Goal: Task Accomplishment & Management: Use online tool/utility

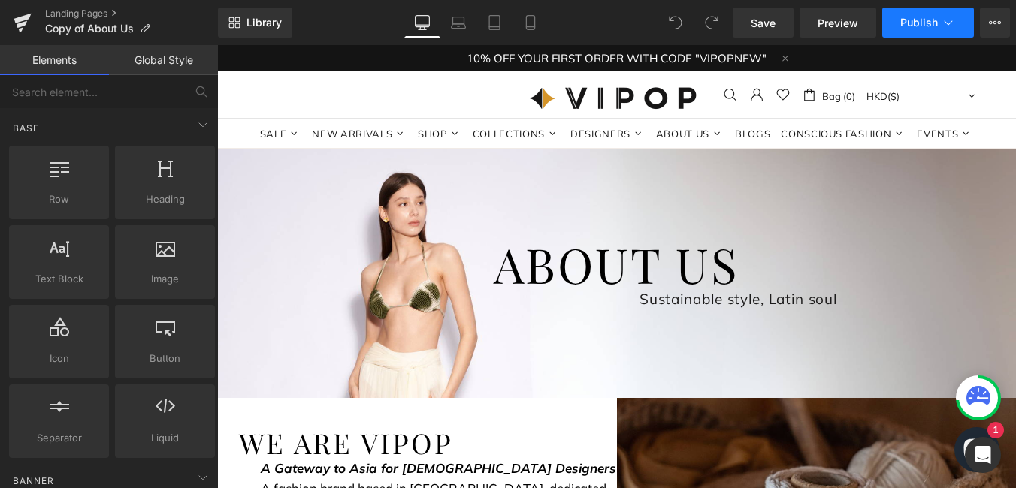
click at [920, 25] on span "Publish" at bounding box center [919, 23] width 38 height 12
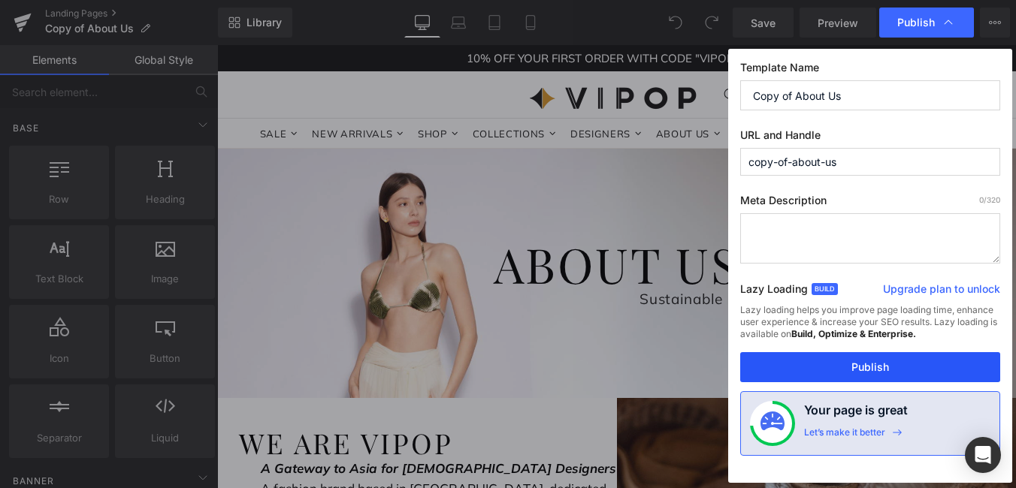
click at [904, 364] on button "Publish" at bounding box center [870, 367] width 260 height 30
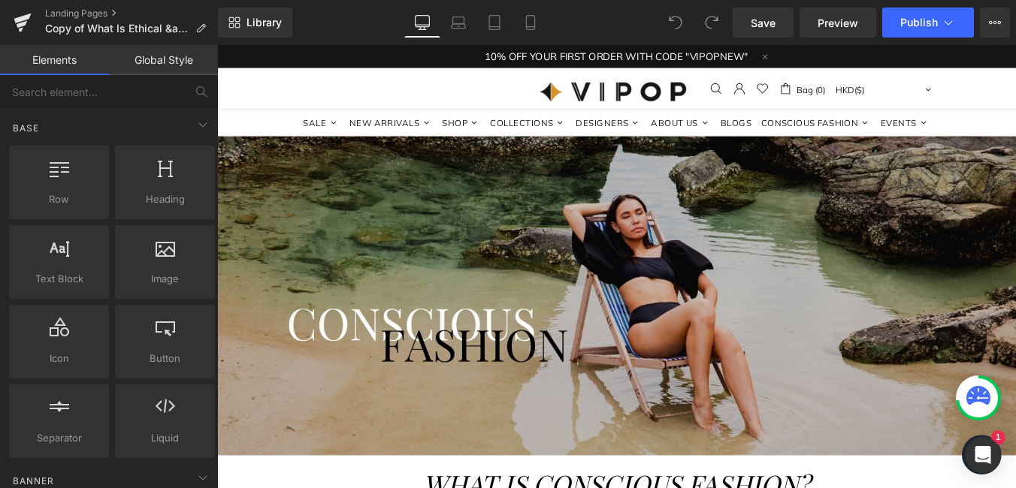
click at [531, 337] on img at bounding box center [671, 331] width 909 height 364
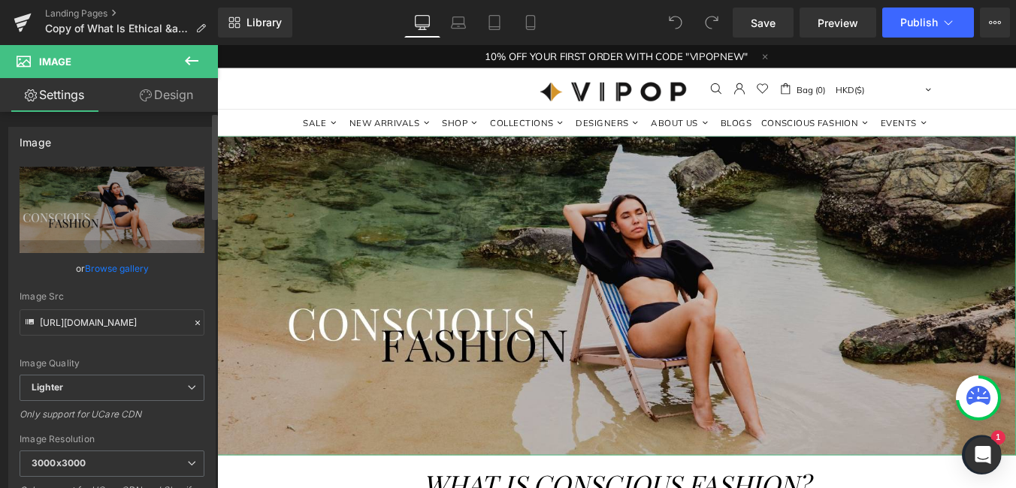
click at [121, 271] on link "Browse gallery" at bounding box center [117, 268] width 64 height 26
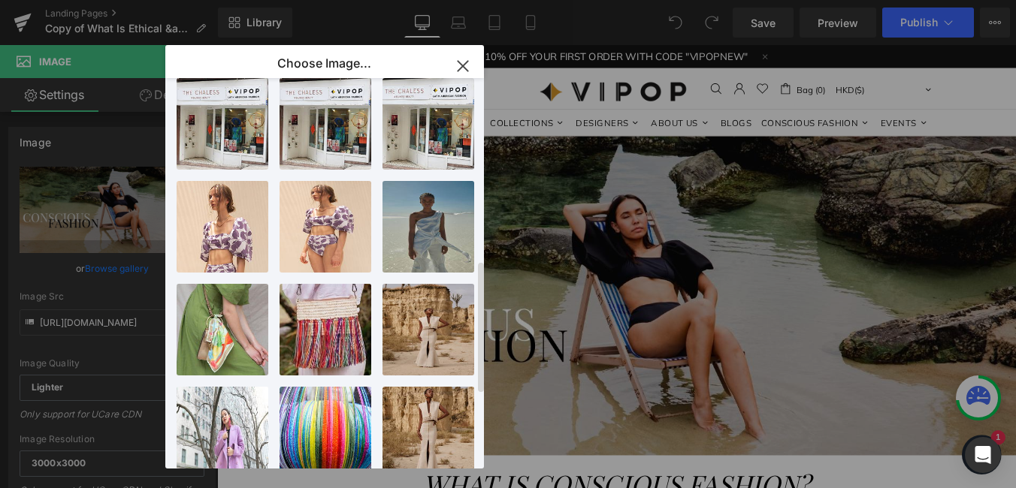
scroll to position [526, 0]
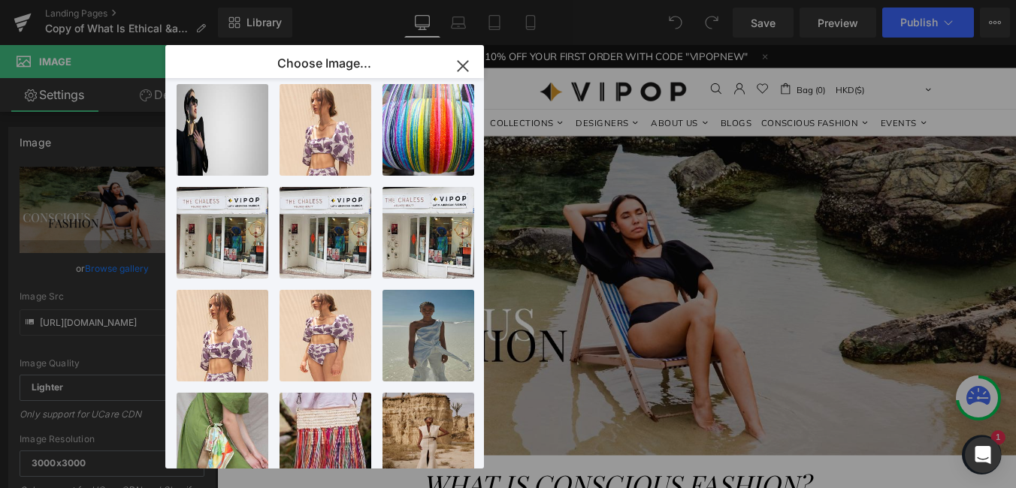
click at [451, 62] on icon "button" at bounding box center [463, 66] width 24 height 24
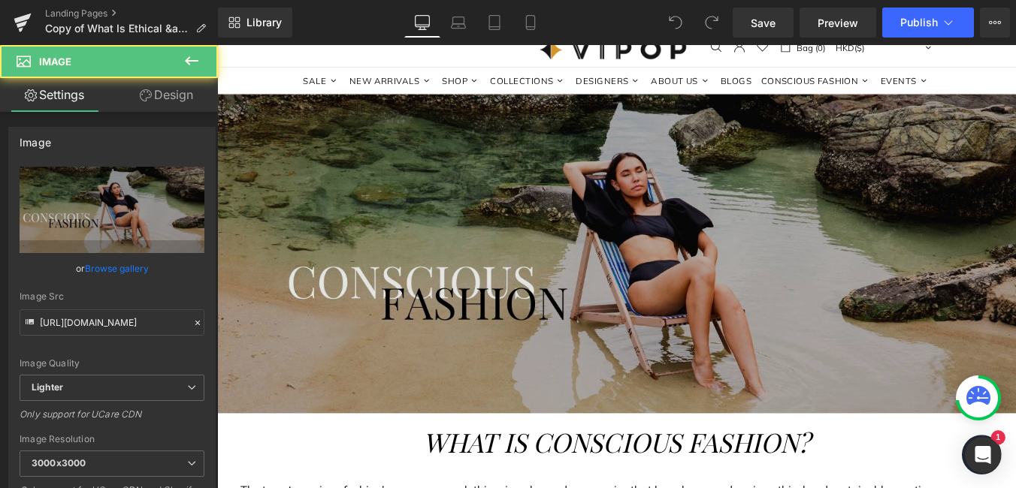
scroll to position [49, 0]
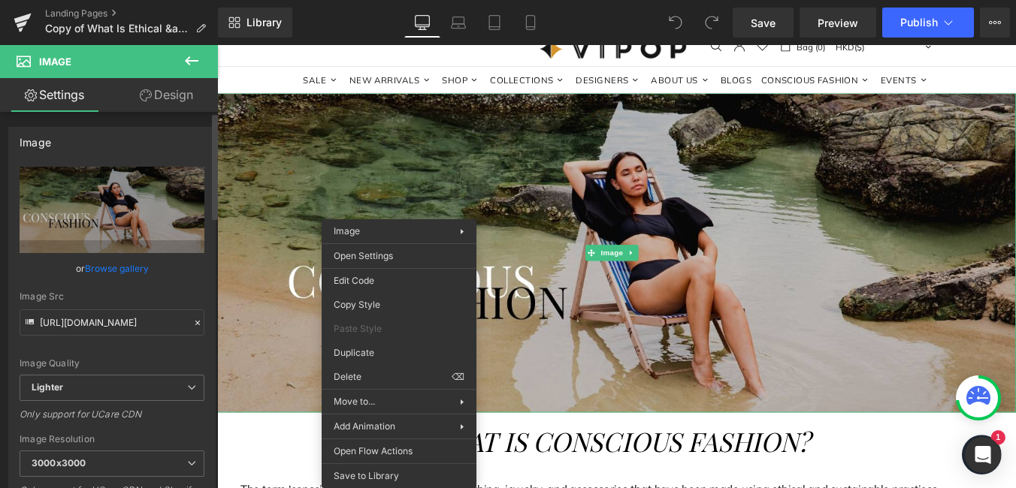
click at [172, 292] on div "Image Src" at bounding box center [112, 297] width 185 height 11
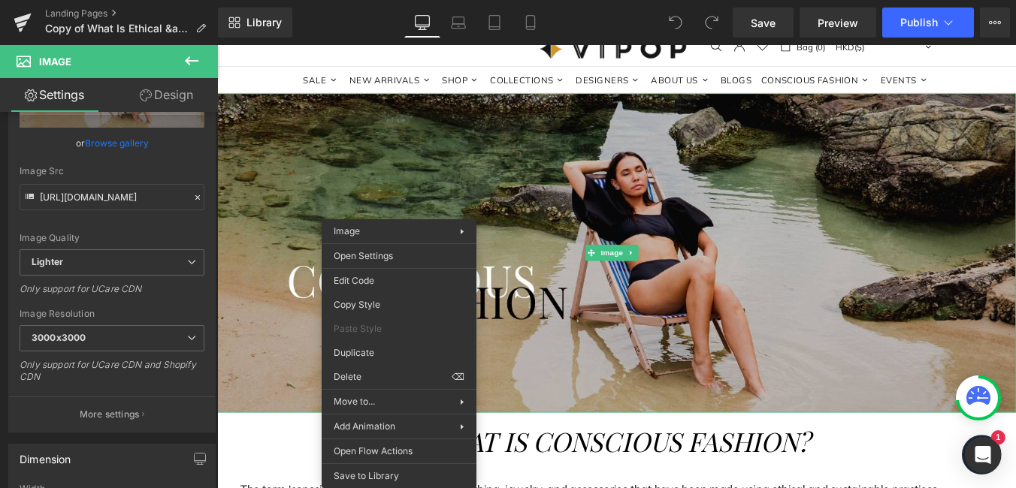
scroll to position [0, 0]
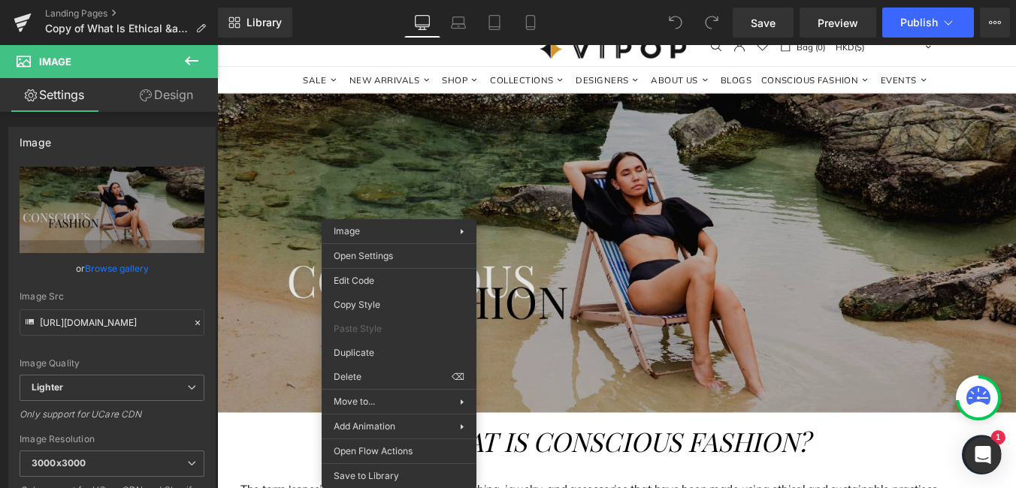
click at [793, 397] on img at bounding box center [671, 282] width 909 height 364
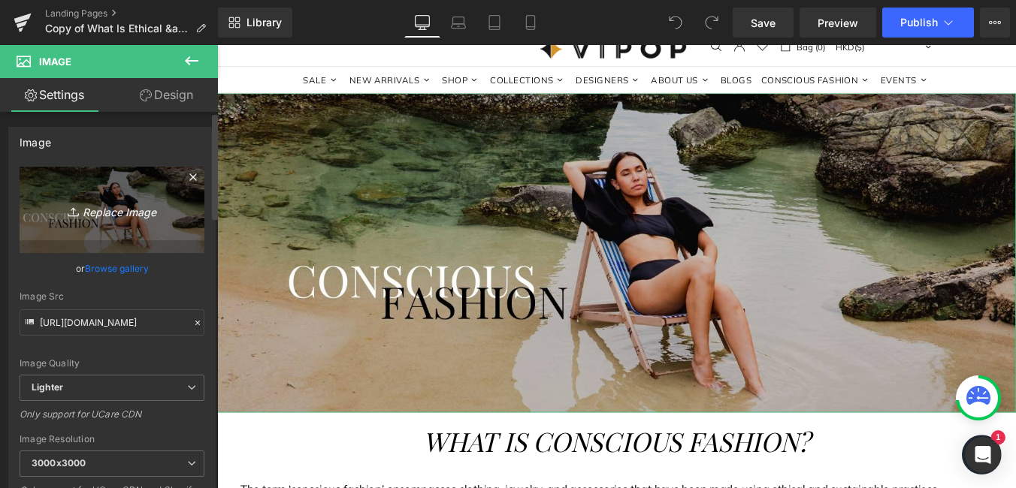
click at [112, 216] on icon "Replace Image" at bounding box center [112, 210] width 120 height 19
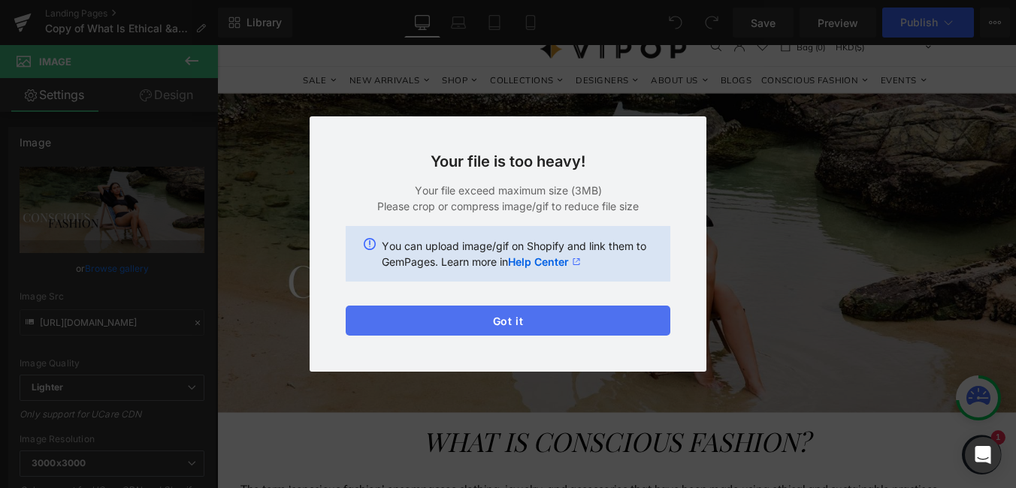
click at [462, 331] on button "Got it" at bounding box center [508, 321] width 325 height 30
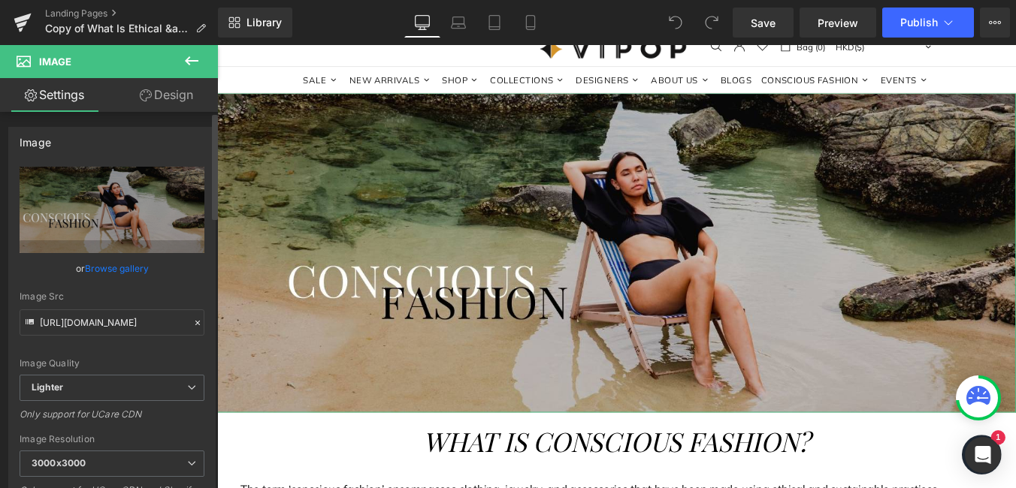
click at [99, 264] on link "Browse gallery" at bounding box center [117, 268] width 64 height 26
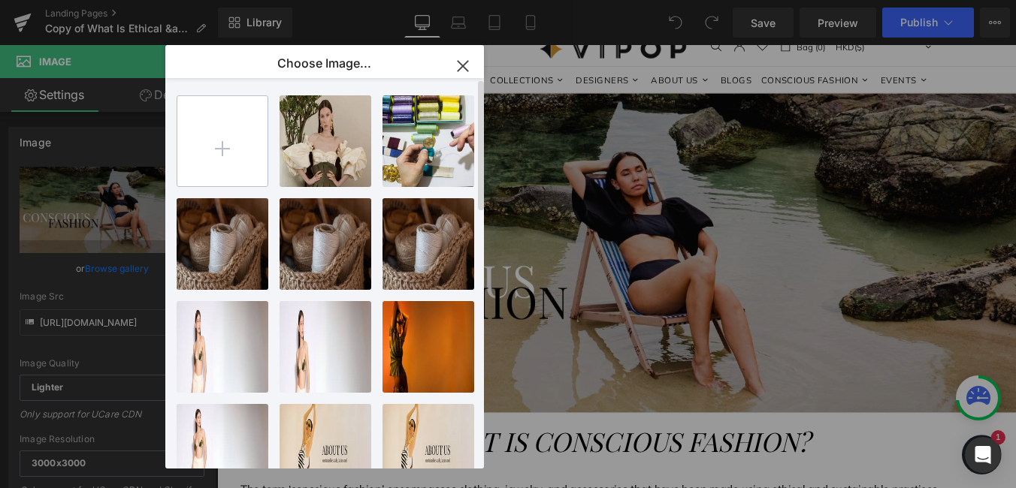
click at [232, 155] on input "file" at bounding box center [222, 141] width 90 height 90
type input "C:\fakepath\Copia de Agregar un título (23).png"
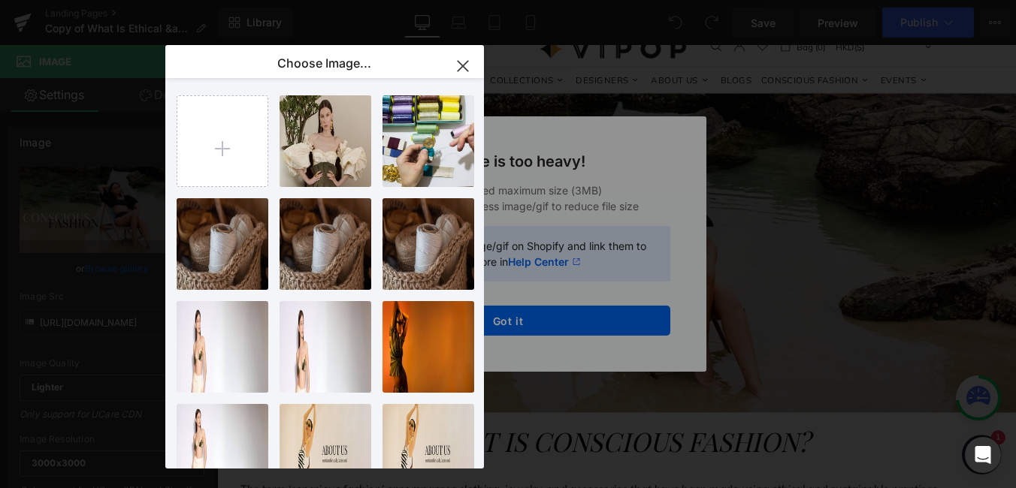
click at [464, 64] on icon "button" at bounding box center [463, 66] width 10 height 10
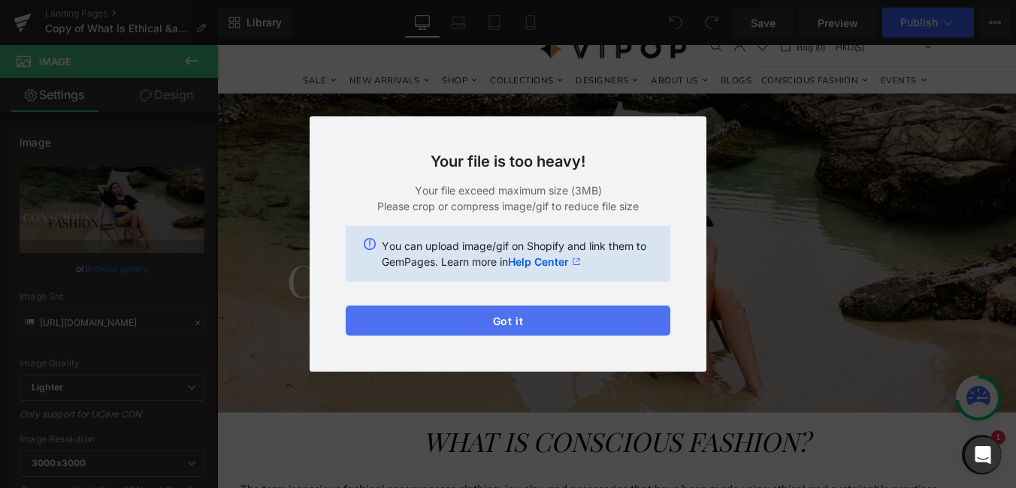
click at [470, 325] on button "Got it" at bounding box center [508, 321] width 325 height 30
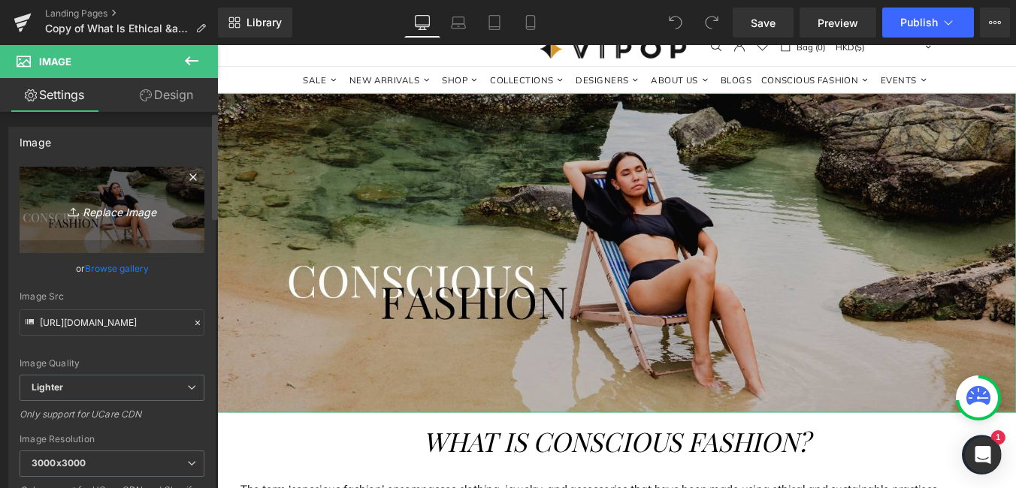
click at [102, 206] on icon "Replace Image" at bounding box center [112, 210] width 120 height 19
type input "C:\fakepath\Copia de Agregar un título (24).png"
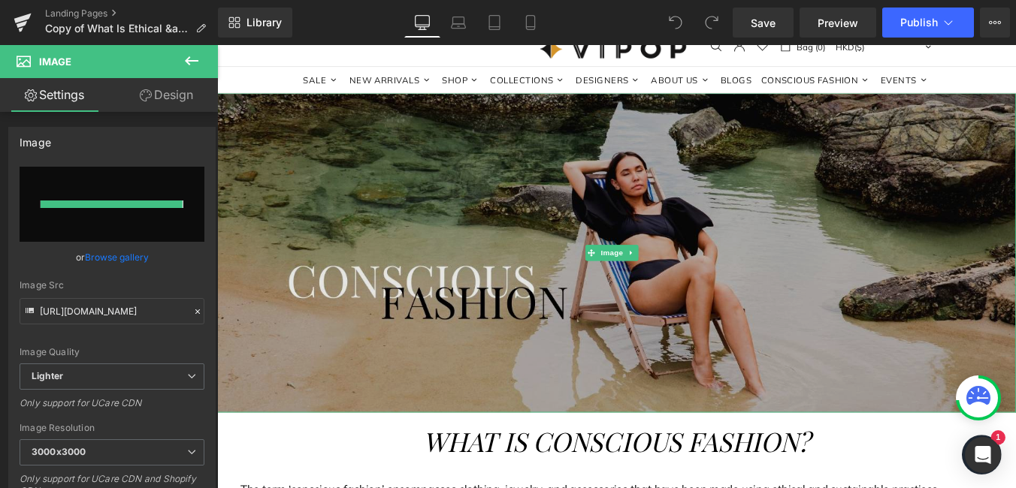
type input "https://ucarecdn.com/e639dc13-e1ae-43ff-8cb3-3381cec36a0e/-/format/auto/-/previ…"
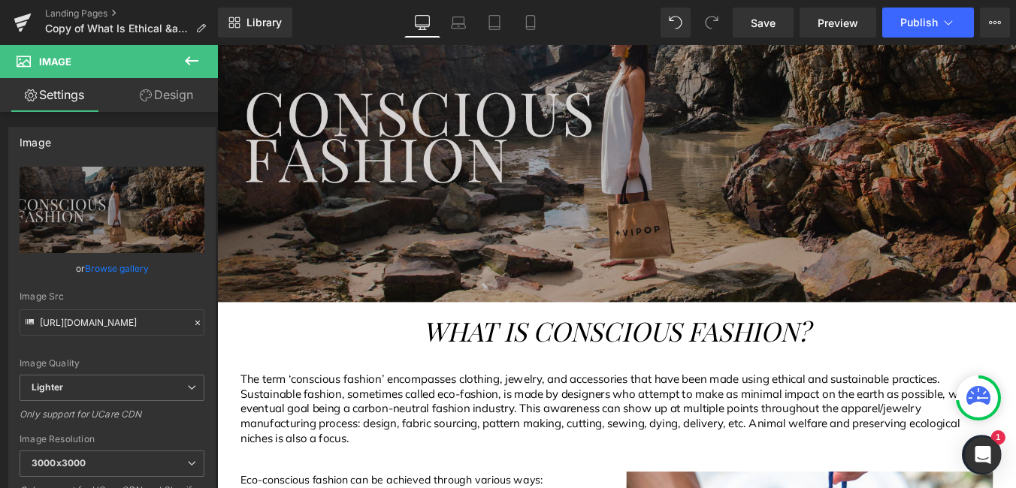
scroll to position [199, 0]
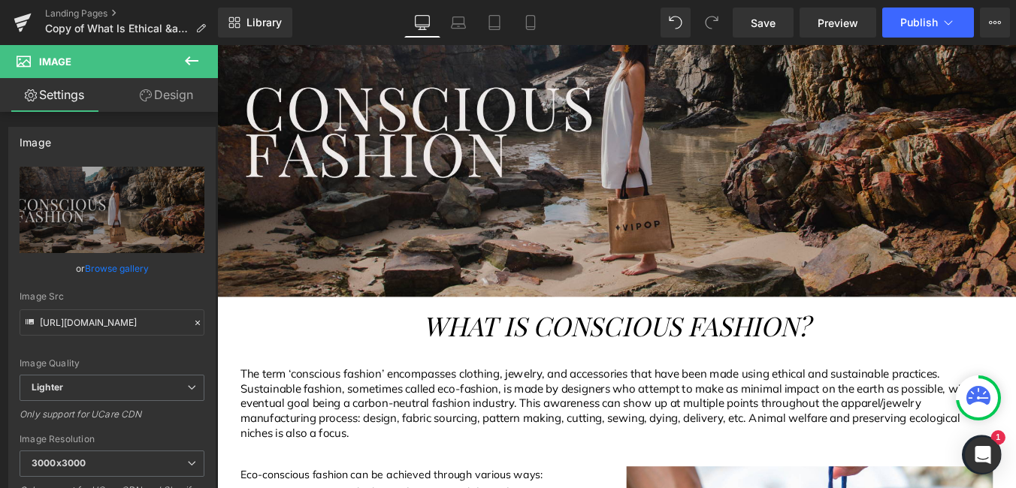
click at [490, 358] on span "WHAT IS CONSCIOUS FASHION?" at bounding box center [672, 365] width 440 height 40
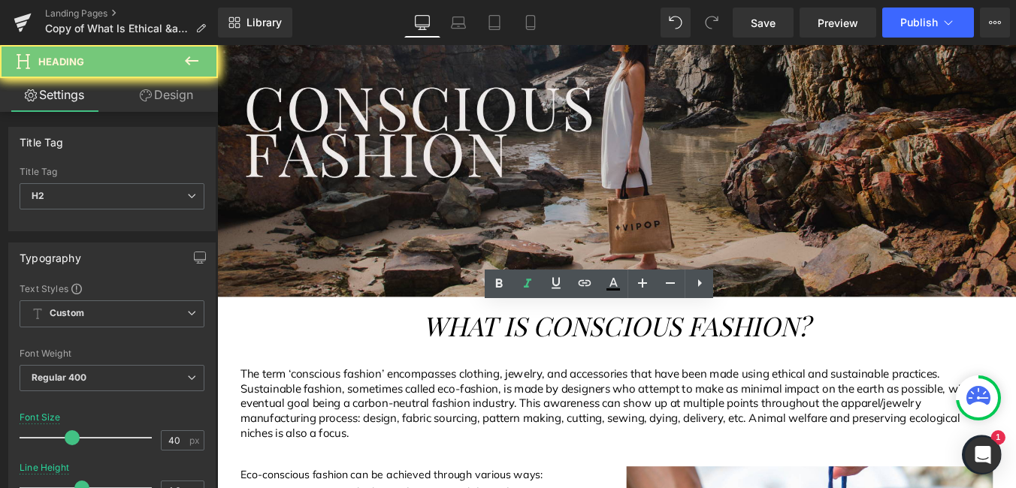
click at [490, 358] on span "WHAT IS CONSCIOUS FASHION?" at bounding box center [672, 365] width 440 height 40
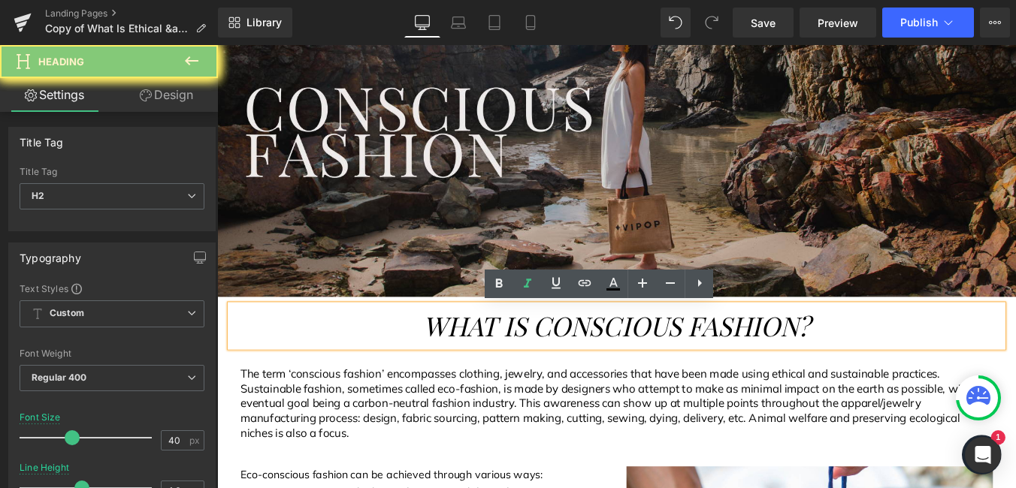
click at [490, 358] on span "WHAT IS CONSCIOUS FASHION?" at bounding box center [672, 365] width 440 height 40
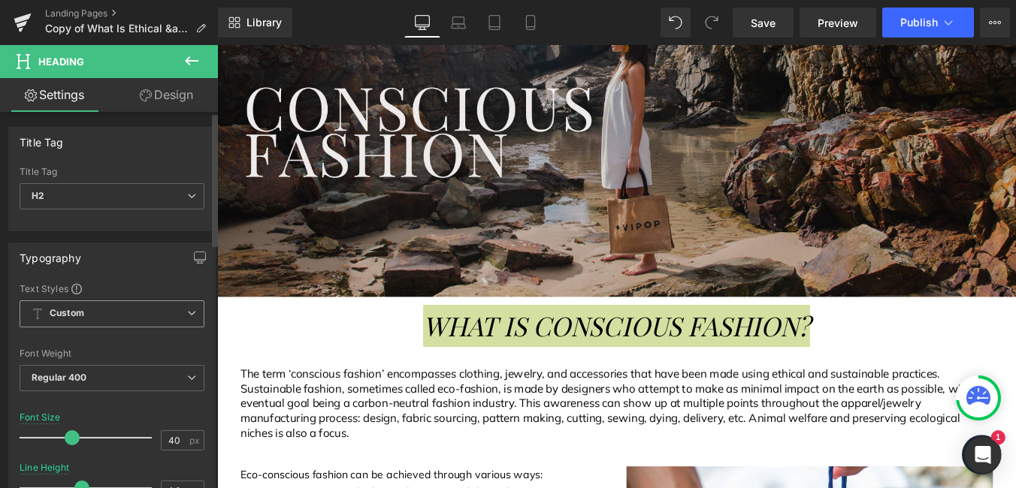
click at [183, 322] on span "Custom Setup Global Style" at bounding box center [112, 314] width 185 height 27
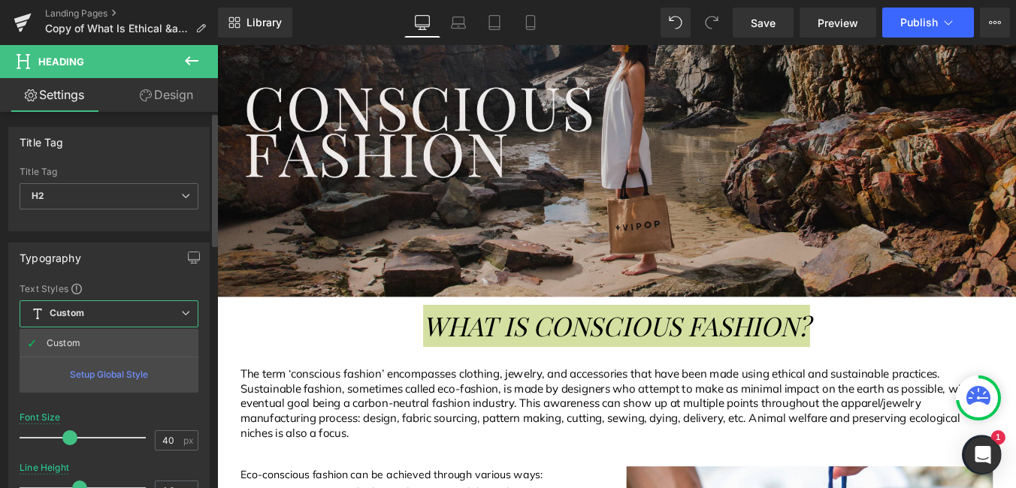
click at [183, 322] on span "Custom Setup Global Style" at bounding box center [109, 314] width 179 height 27
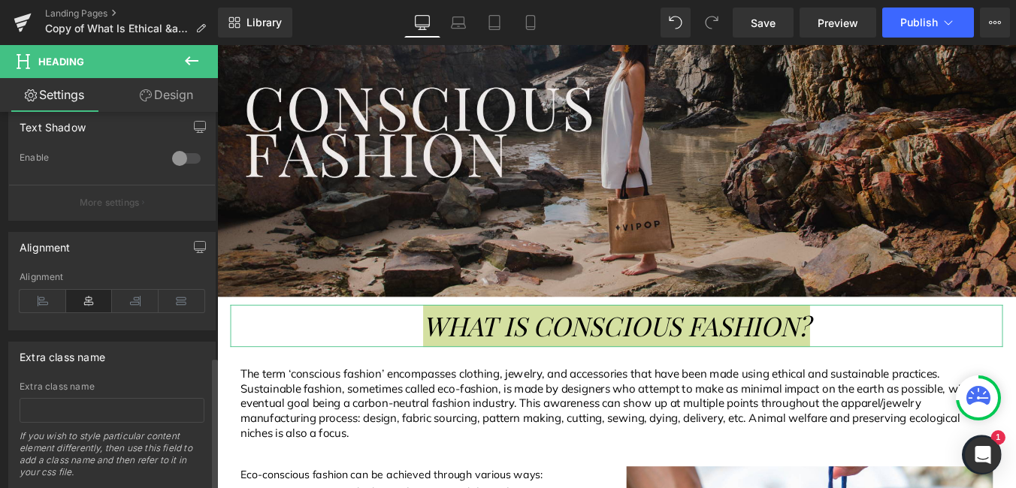
scroll to position [690, 0]
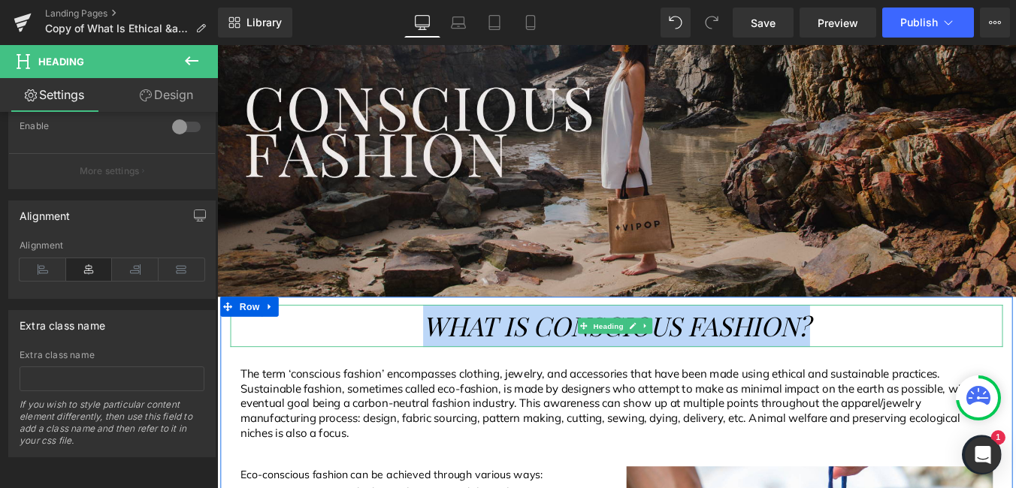
click at [586, 349] on span "WHAT IS CONSCIOUS FASHION?" at bounding box center [672, 365] width 440 height 40
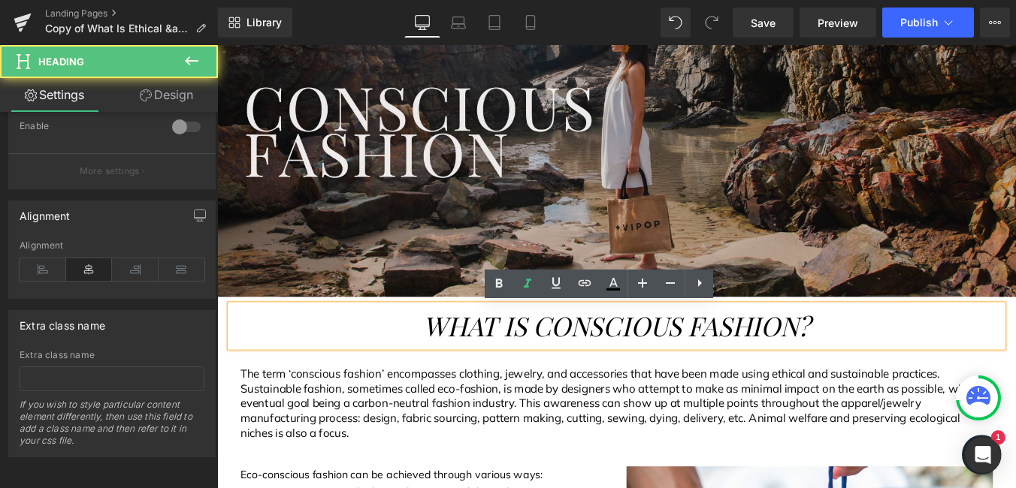
click at [560, 358] on span "WHAT IS CONSCIOUS FASHION?" at bounding box center [672, 365] width 440 height 40
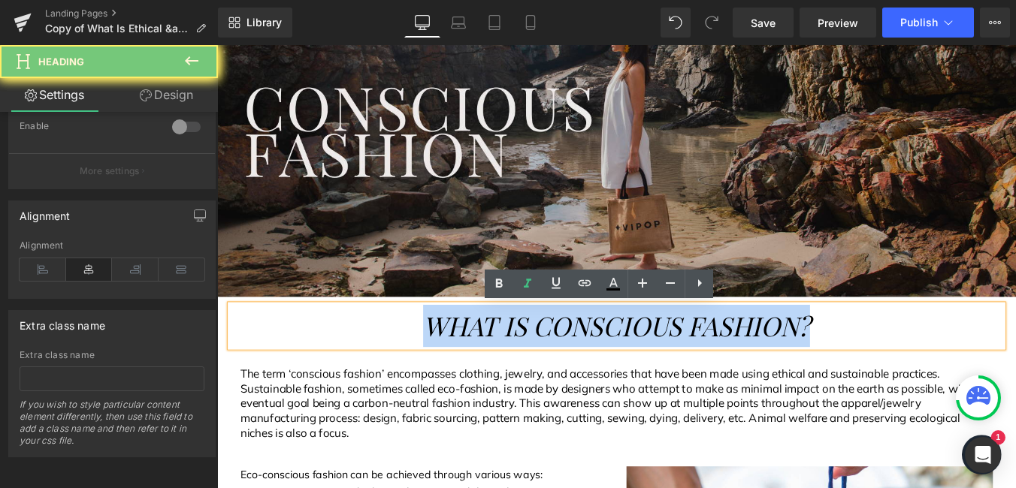
click at [560, 358] on span "WHAT IS CONSCIOUS FASHION?" at bounding box center [672, 365] width 440 height 40
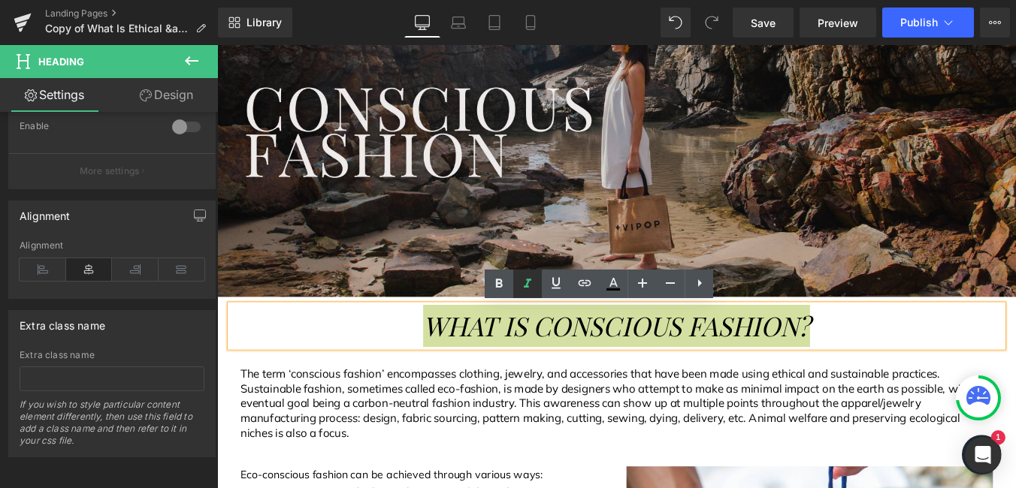
click at [0, 0] on icon at bounding box center [0, 0] width 0 height 0
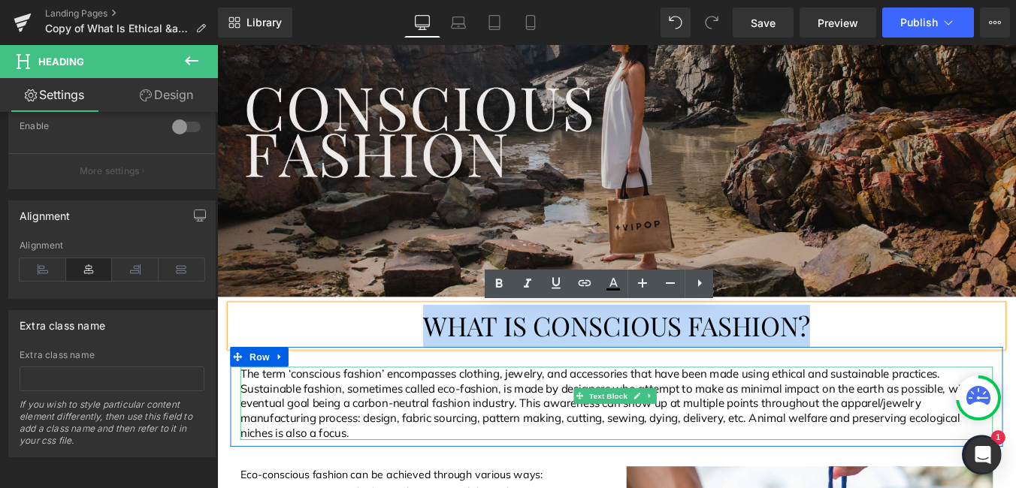
click at [422, 445] on p "The term ‘conscious fashion’ encompasses clothing, jewelry, and accessories tha…" at bounding box center [671, 453] width 857 height 83
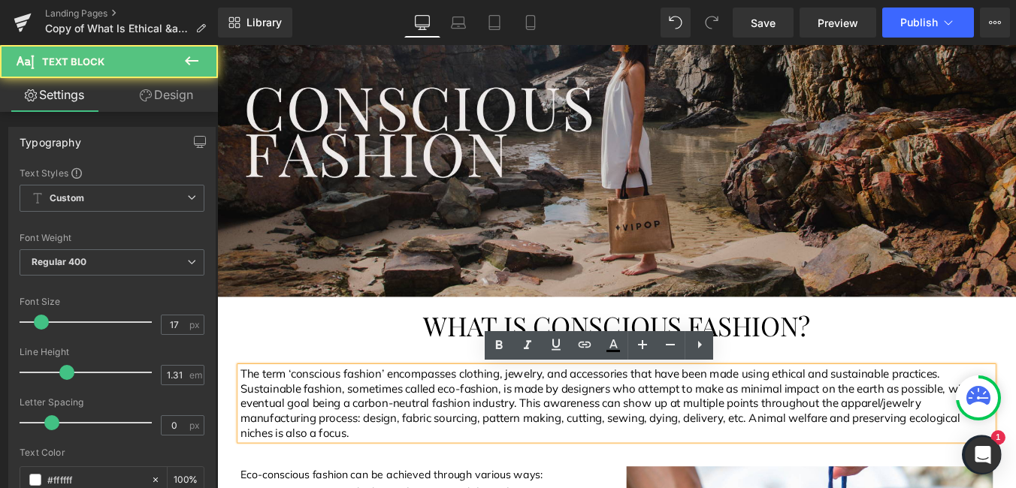
click at [423, 437] on span "The term ‘conscious fashion’ encompasses clothing, jewelry, and accessories tha…" at bounding box center [670, 453] width 854 height 83
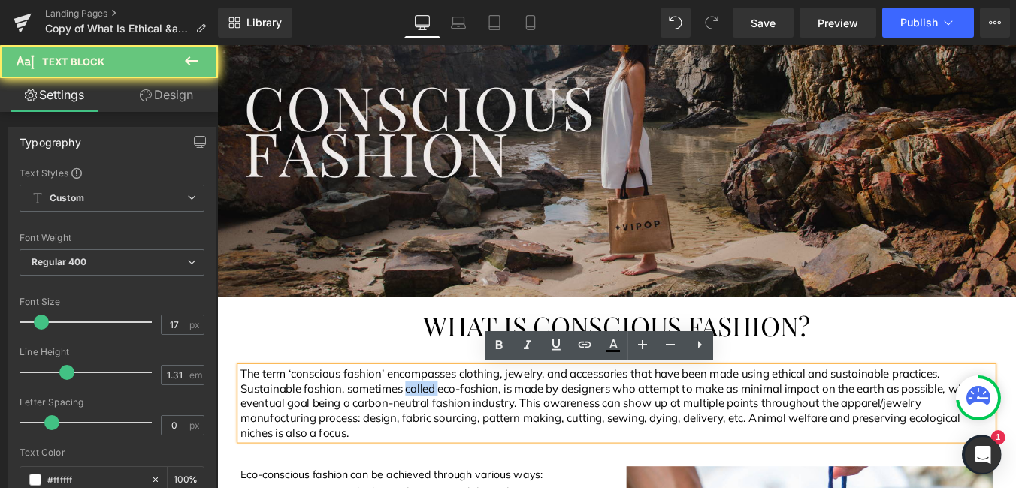
click at [423, 437] on span "The term ‘conscious fashion’ encompasses clothing, jewelry, and accessories tha…" at bounding box center [670, 453] width 854 height 83
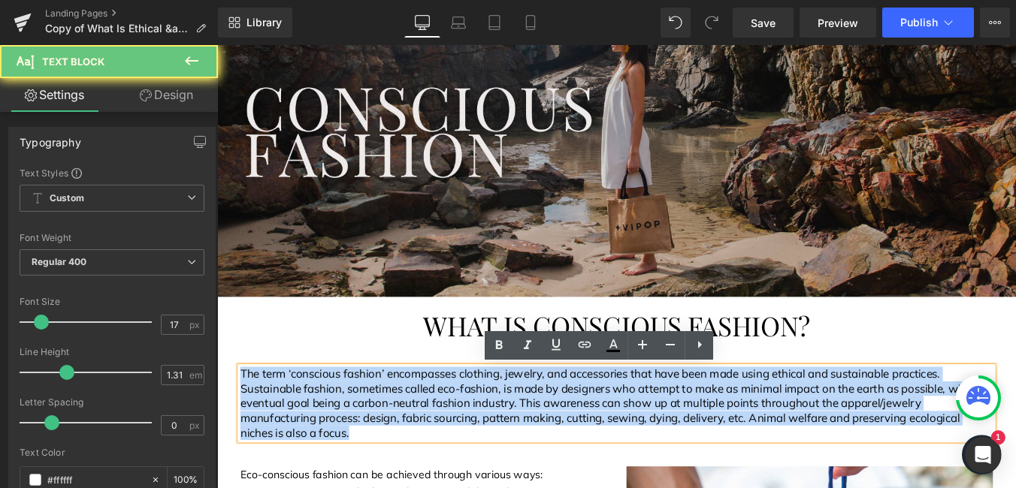
click at [423, 437] on span "The term ‘conscious fashion’ encompasses clothing, jewelry, and accessories tha…" at bounding box center [670, 453] width 854 height 83
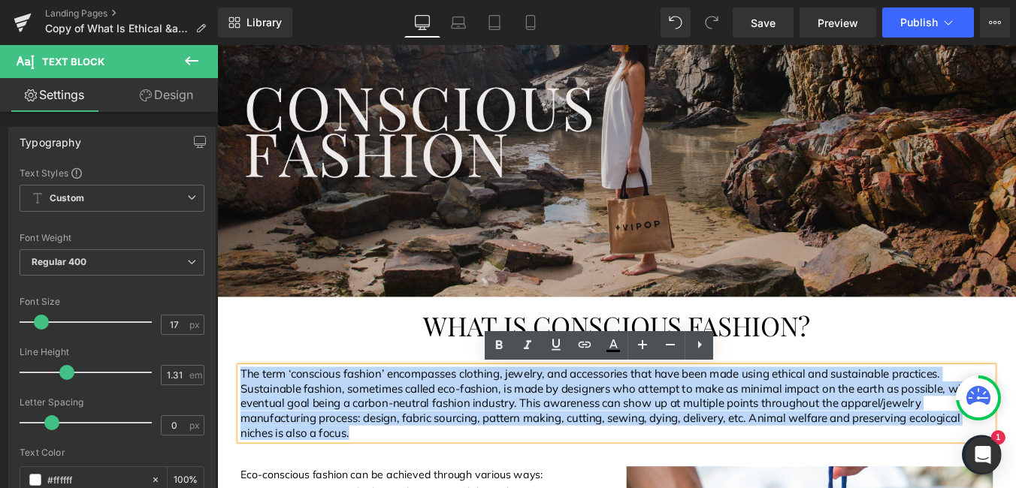
click at [423, 437] on span "The term ‘conscious fashion’ encompasses clothing, jewelry, and accessories tha…" at bounding box center [670, 453] width 854 height 83
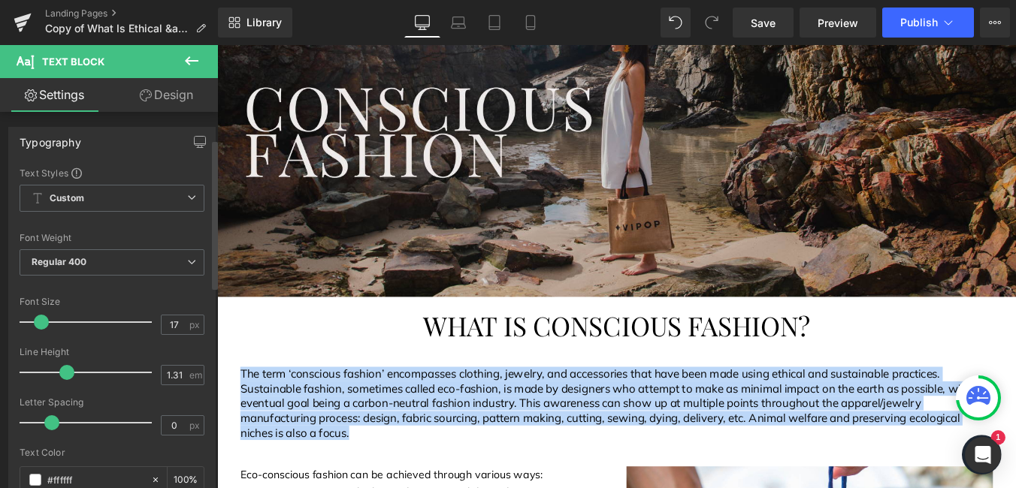
scroll to position [225, 0]
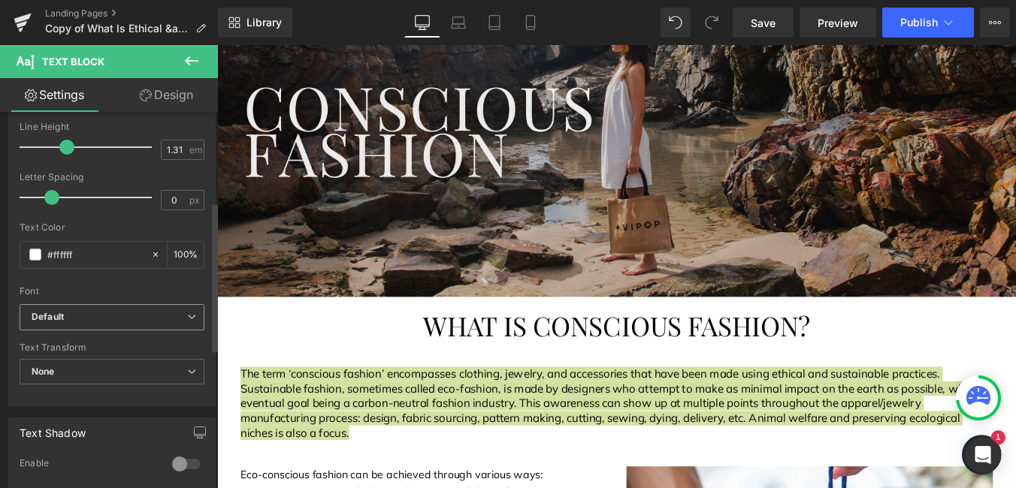
click at [183, 324] on span "Default" at bounding box center [112, 317] width 185 height 26
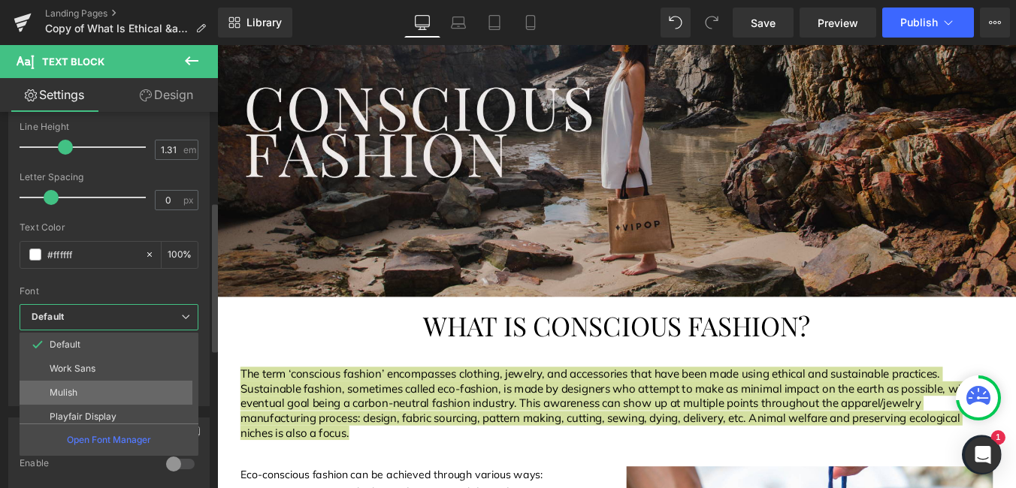
click at [86, 388] on li "Mulish" at bounding box center [113, 393] width 186 height 24
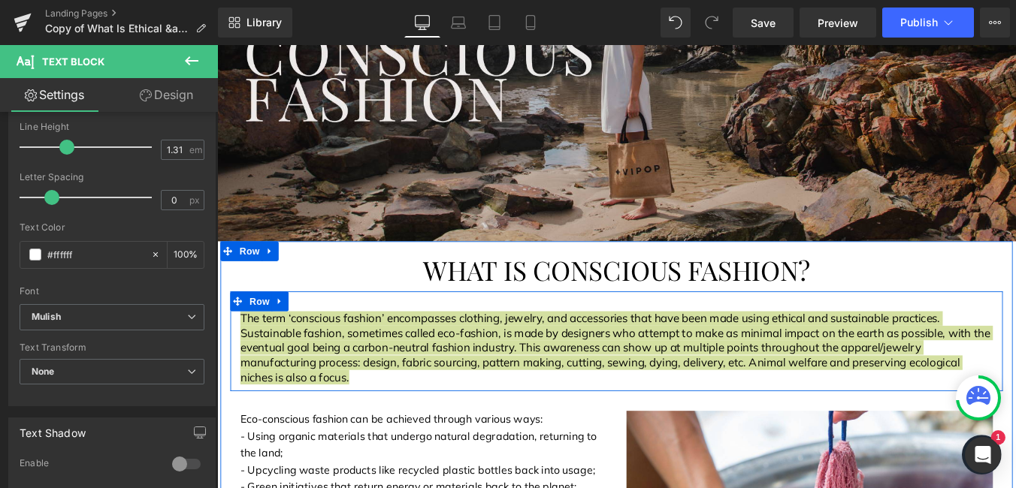
scroll to position [349, 0]
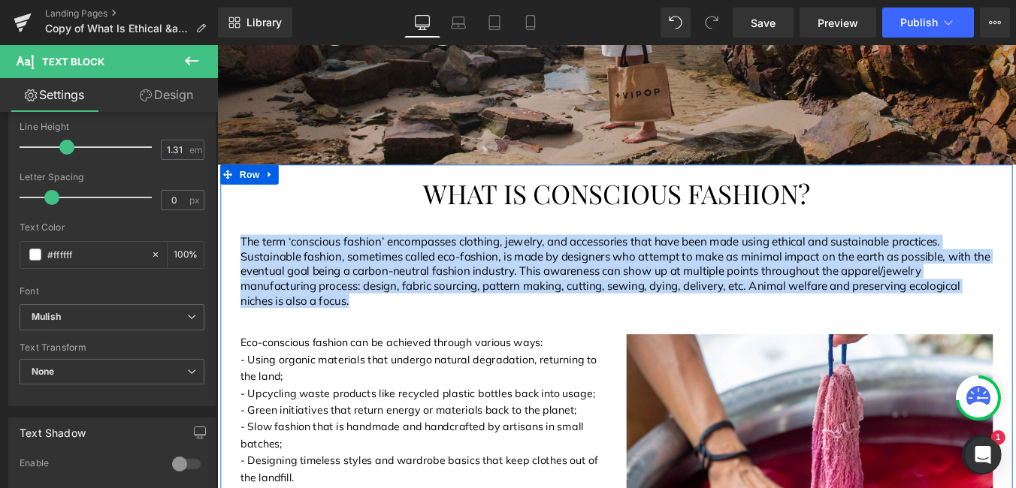
click at [326, 383] on p "Eco-conscious fashion can be achieved through various ways:" at bounding box center [451, 385] width 417 height 20
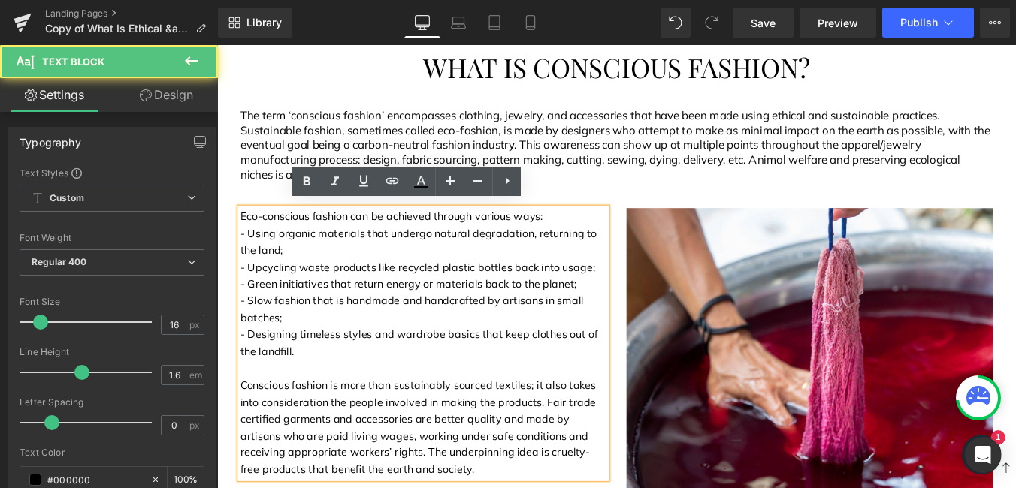
scroll to position [500, 0]
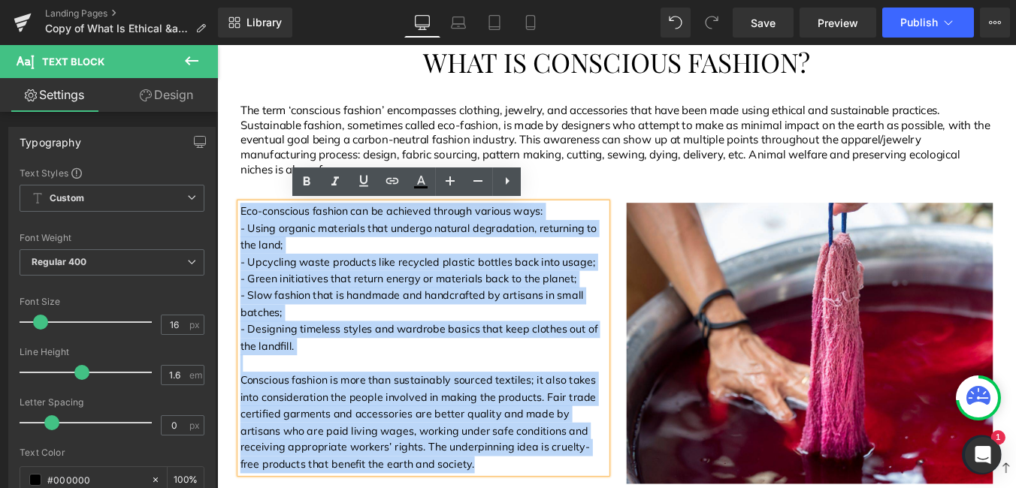
drag, startPoint x: 340, startPoint y: 519, endPoint x: 225, endPoint y: 236, distance: 305.7
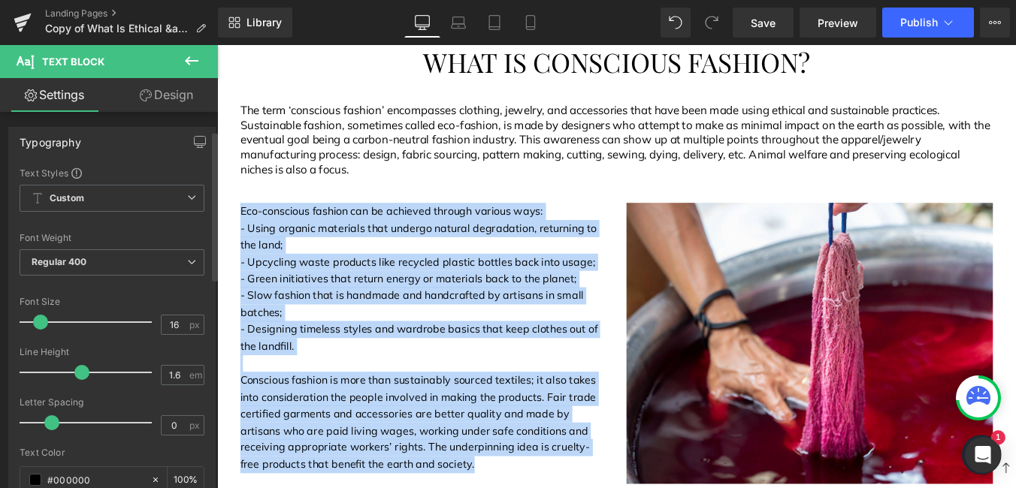
scroll to position [150, 0]
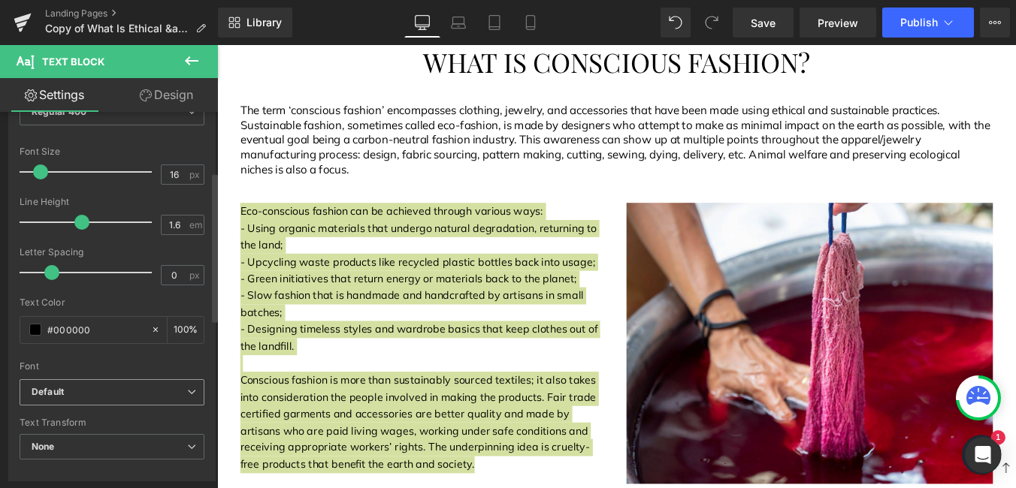
click at [150, 390] on b "Default" at bounding box center [110, 392] width 156 height 13
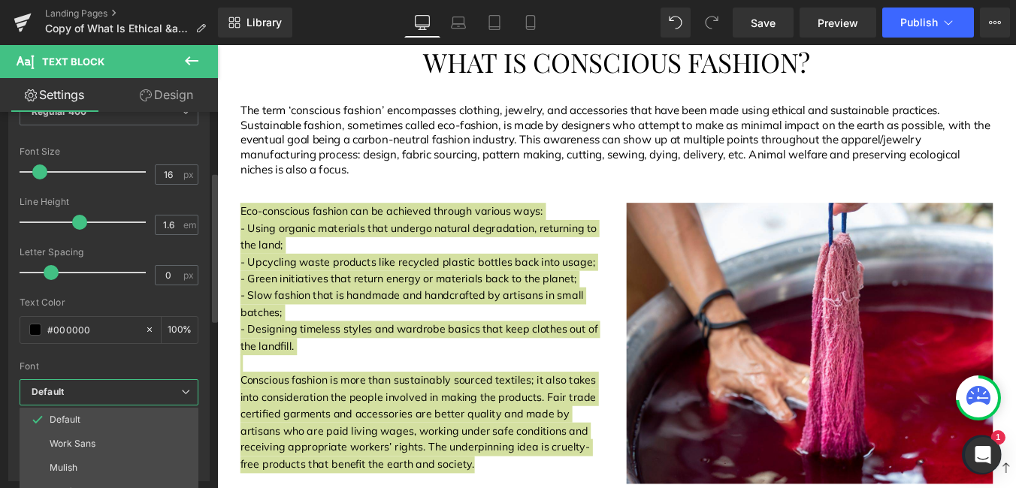
click at [101, 462] on li "Mulish" at bounding box center [113, 468] width 186 height 24
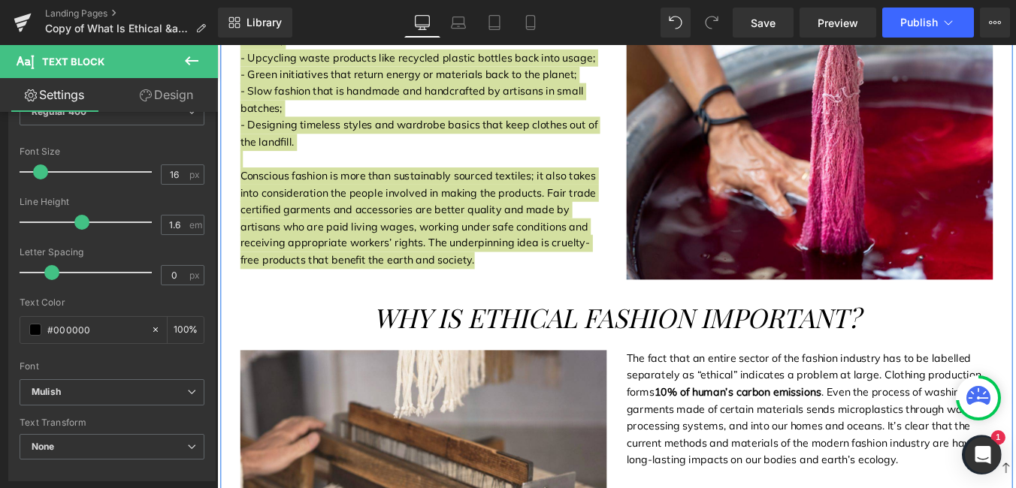
scroll to position [800, 0]
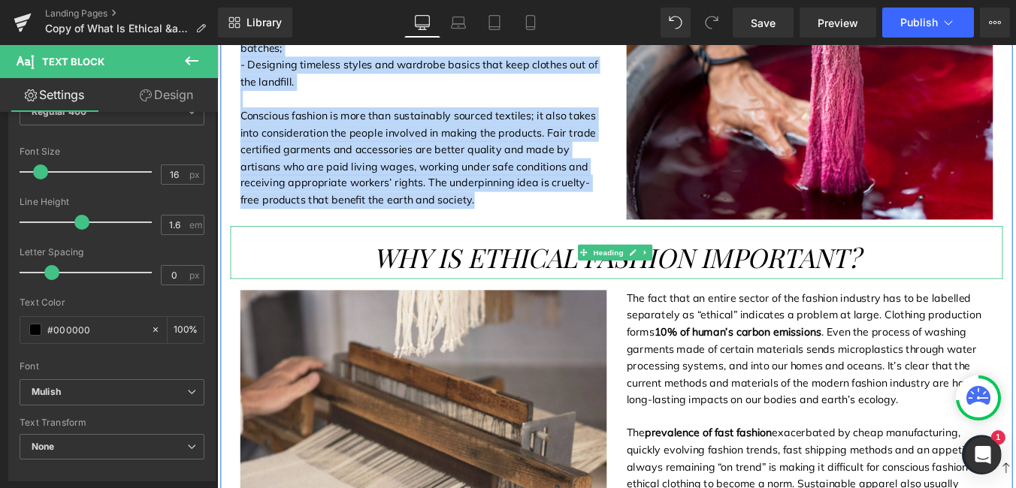
click at [539, 276] on span "WHY IS ETHICAL FASHION IMPORTANT?" at bounding box center [672, 287] width 554 height 40
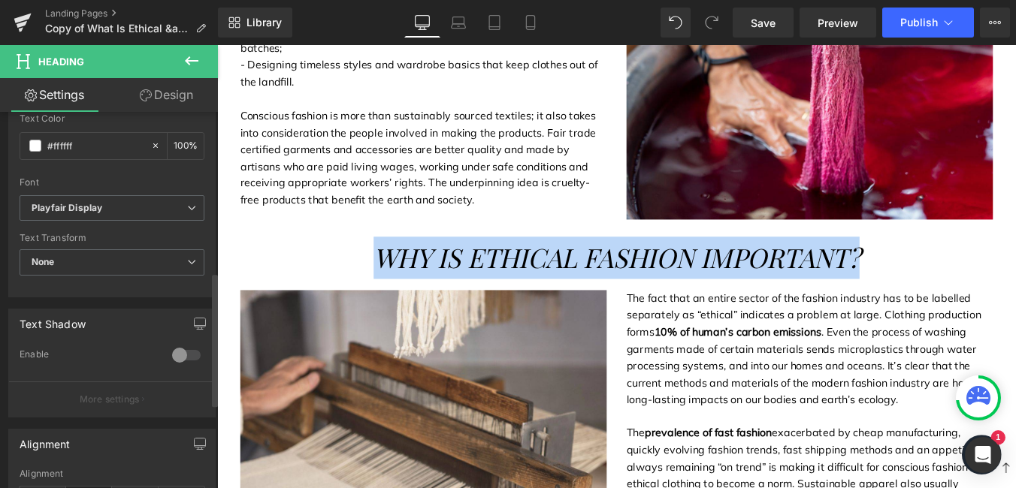
scroll to position [451, 0]
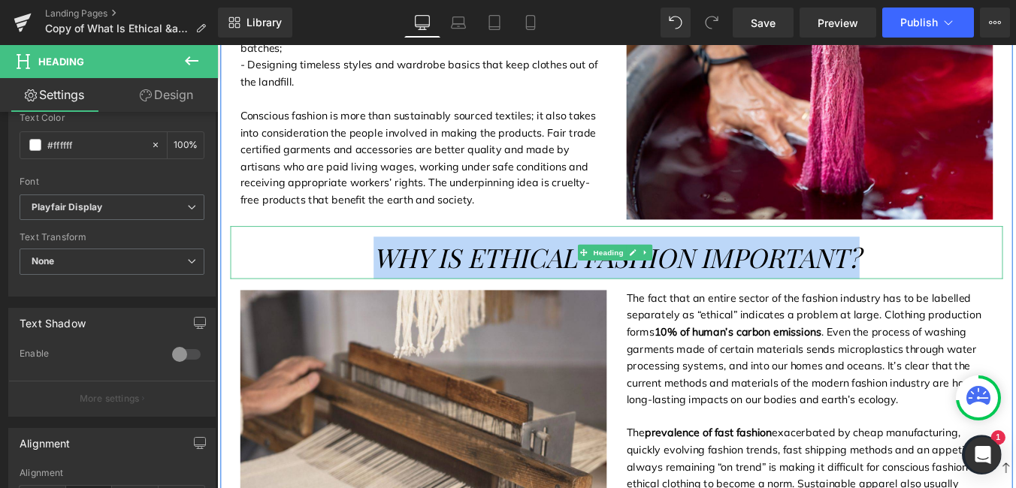
click at [727, 277] on span "WHY IS ETHICAL FASHION IMPORTANT?" at bounding box center [672, 287] width 554 height 40
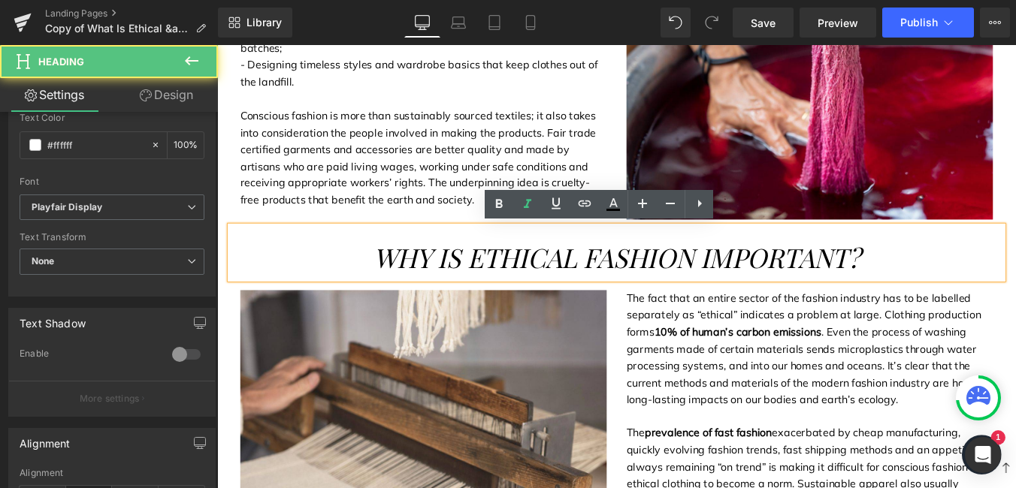
click at [727, 277] on span "WHY IS ETHICAL FASHION IMPORTANT?" at bounding box center [672, 287] width 554 height 40
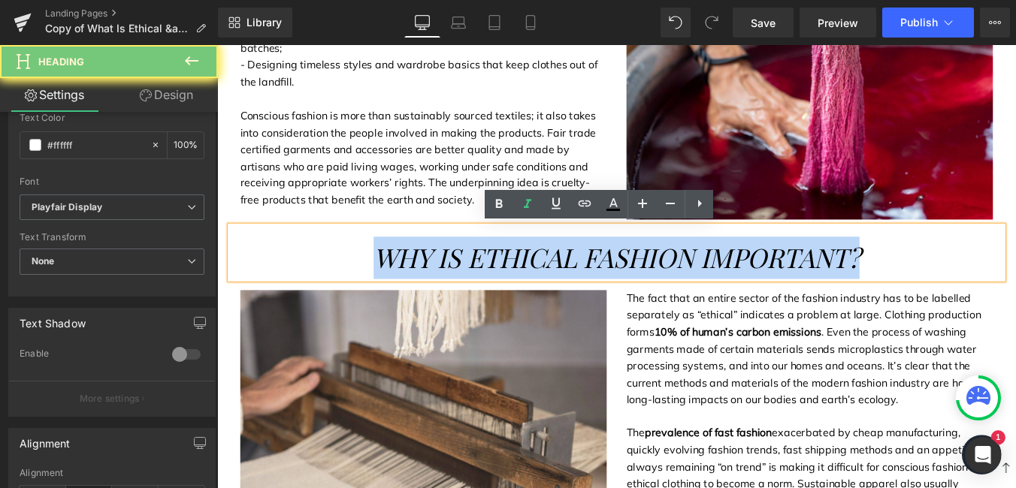
click at [727, 277] on span "WHY IS ETHICAL FASHION IMPORTANT?" at bounding box center [672, 287] width 554 height 40
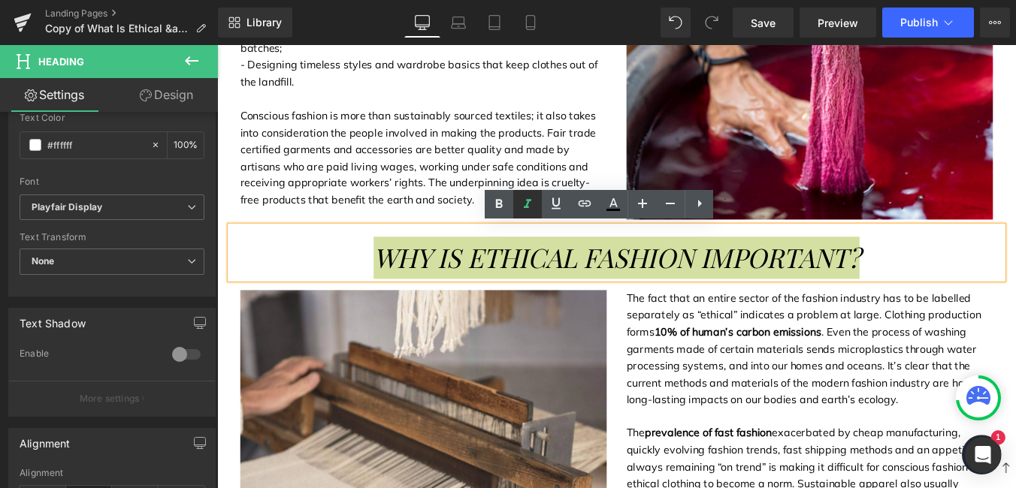
click at [0, 0] on icon at bounding box center [0, 0] width 0 height 0
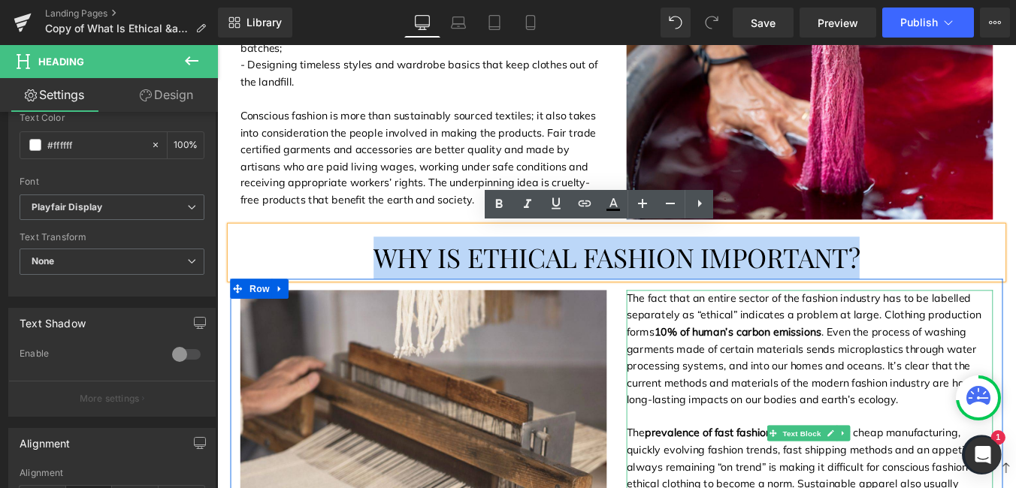
click at [871, 441] on p "The fact that an entire sector of the fashion industry has to be labelled separ…" at bounding box center [891, 392] width 417 height 134
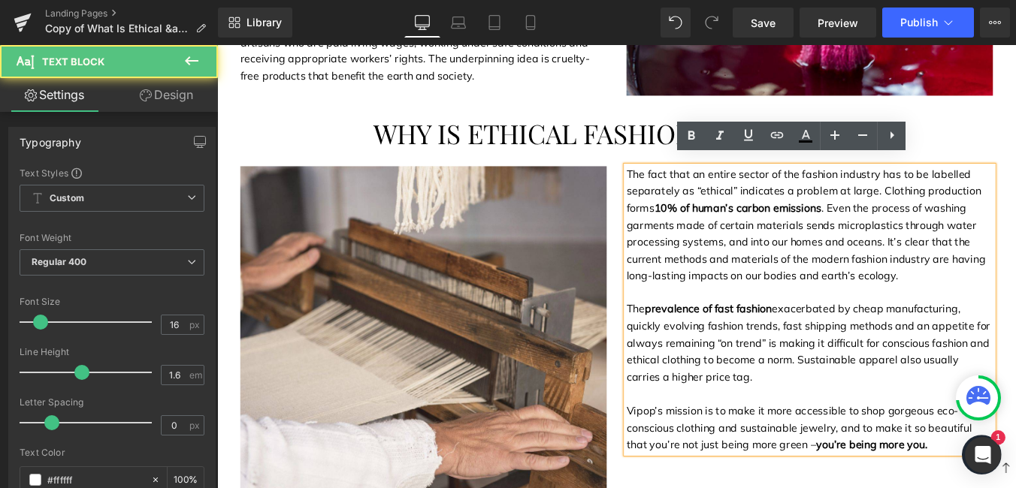
scroll to position [950, 0]
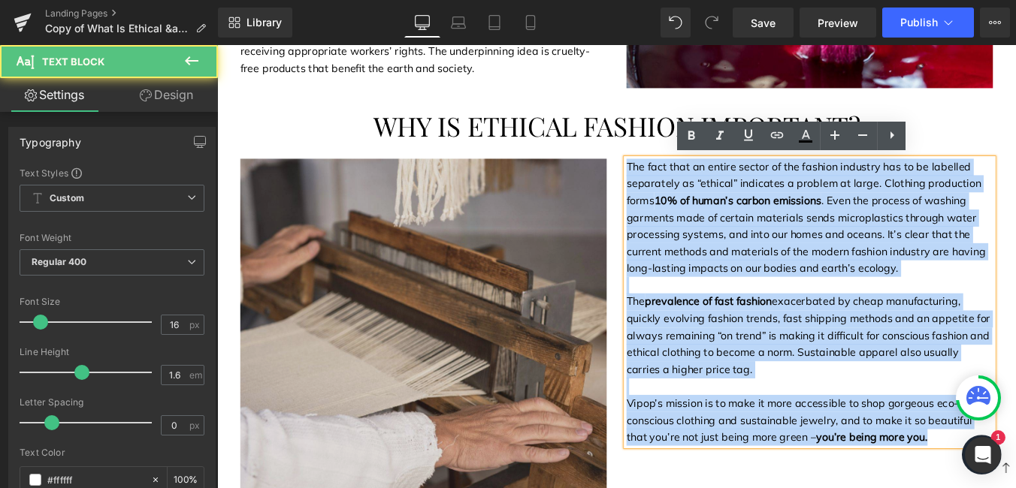
drag, startPoint x: 1019, startPoint y: 493, endPoint x: 653, endPoint y: 180, distance: 481.2
click at [653, 180] on div "Image The fact that an entire sector of the fashion industry has to be labelled…" at bounding box center [671, 368] width 879 height 412
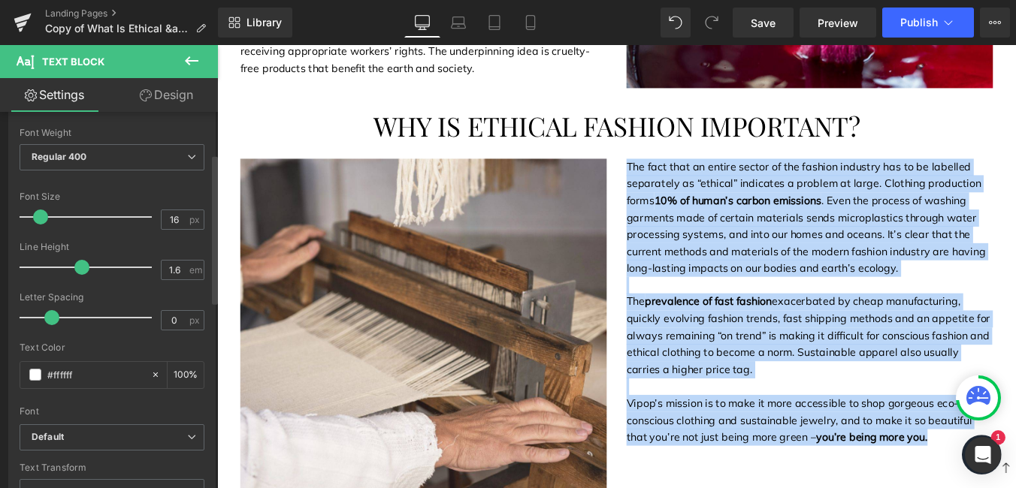
scroll to position [225, 0]
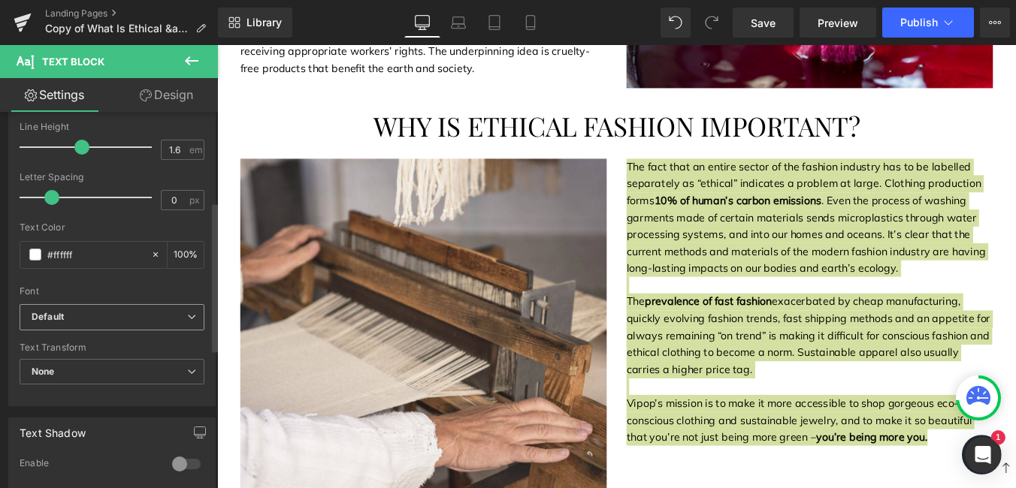
click at [173, 319] on b "Default" at bounding box center [110, 317] width 156 height 13
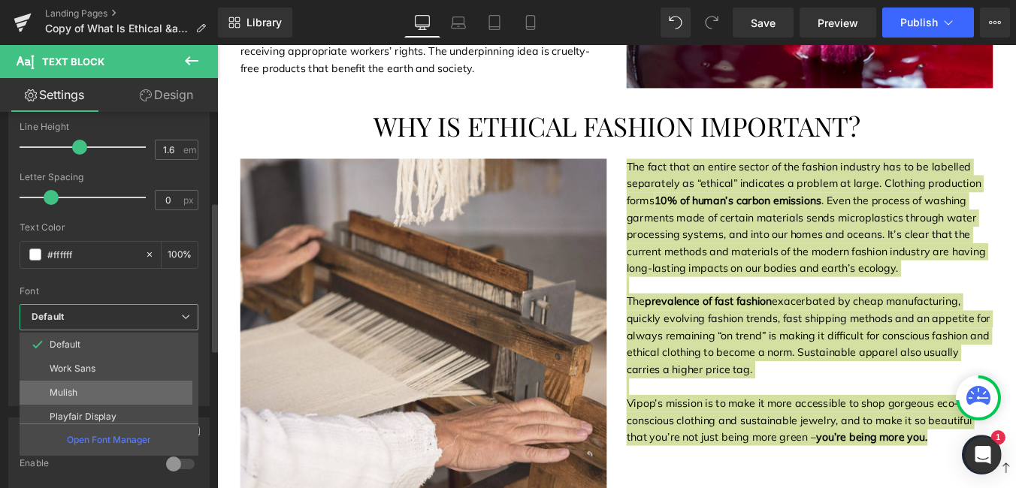
click at [94, 396] on li "Mulish" at bounding box center [113, 393] width 186 height 24
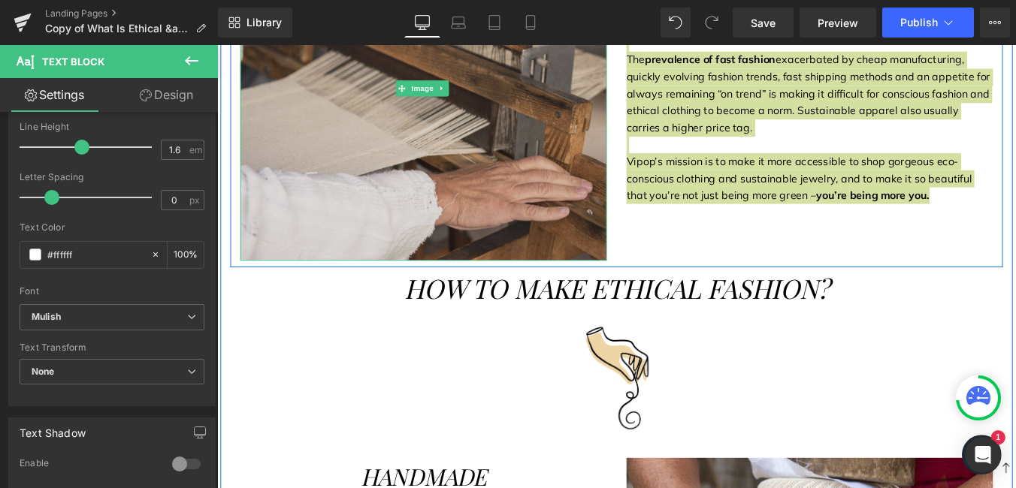
scroll to position [1251, 0]
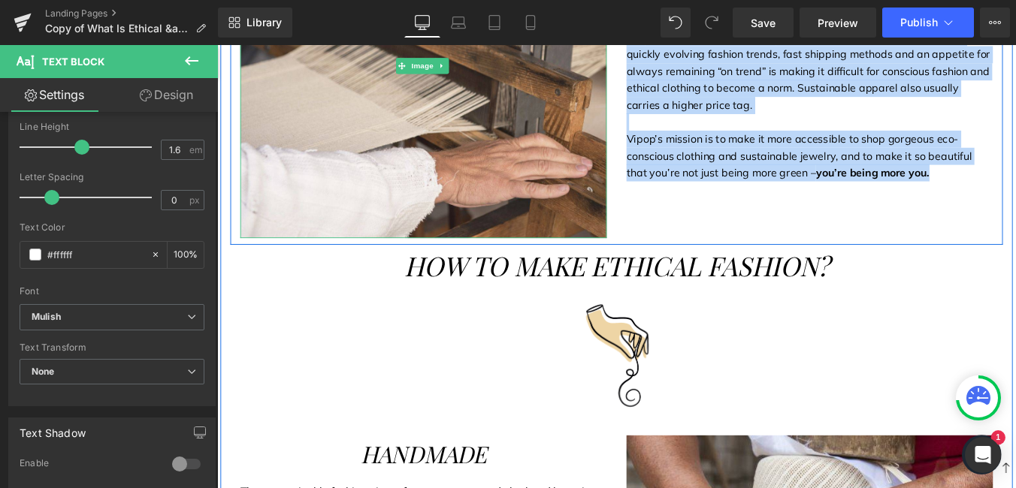
click at [615, 294] on span "HOW TO MAKE ETHICAL FASHION?" at bounding box center [672, 296] width 484 height 40
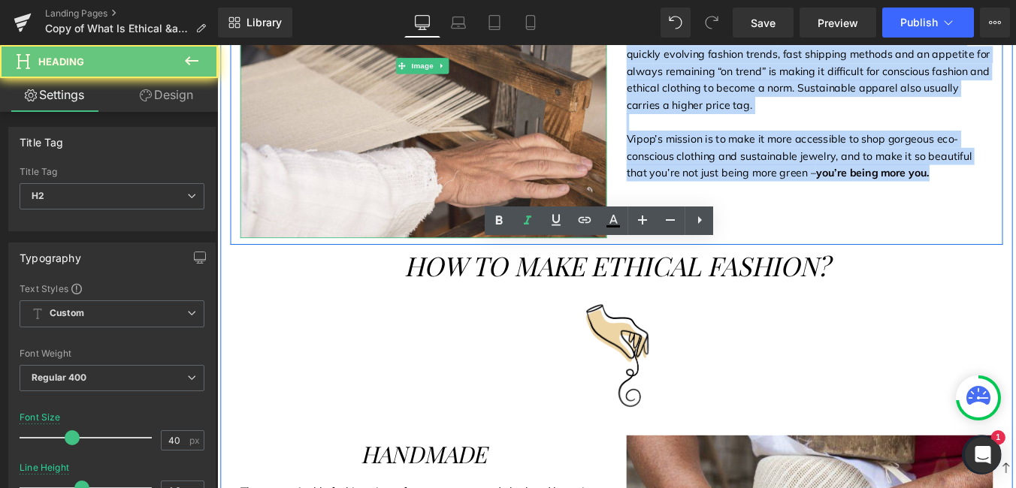
click at [615, 294] on span "HOW TO MAKE ETHICAL FASHION?" at bounding box center [672, 296] width 484 height 40
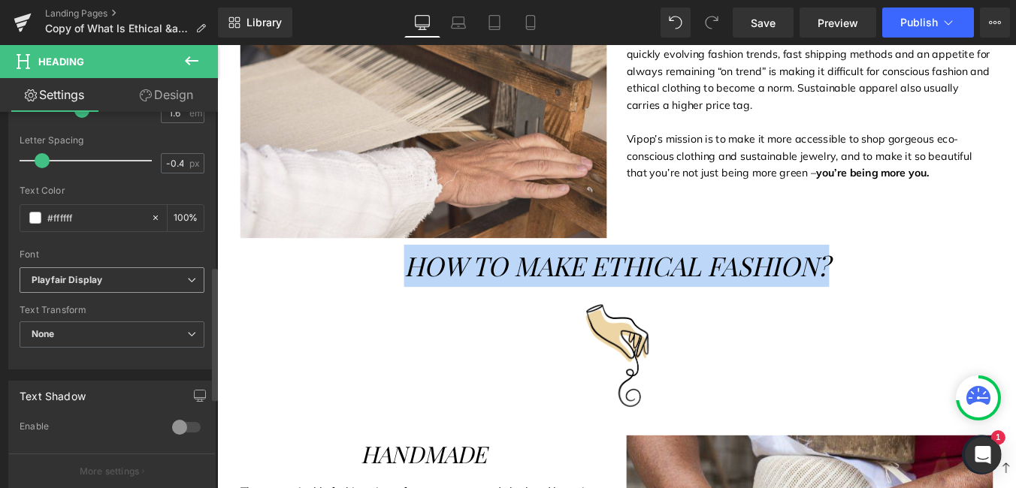
scroll to position [451, 0]
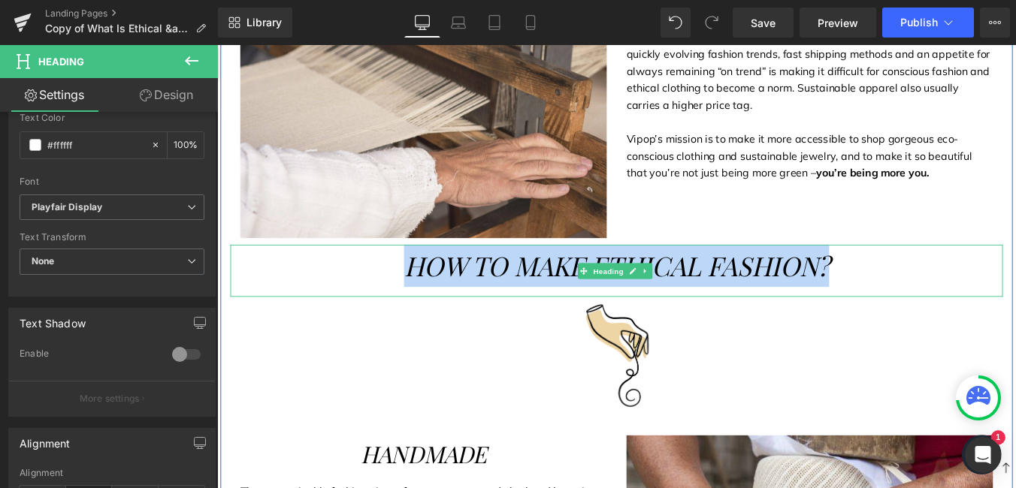
click at [542, 286] on span "HOW TO MAKE ETHICAL FASHION?" at bounding box center [672, 296] width 484 height 40
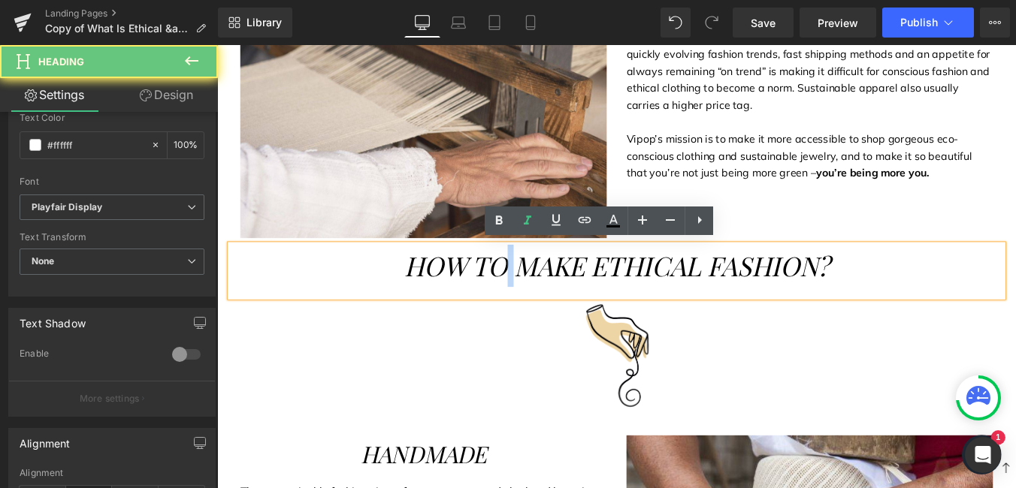
click at [542, 286] on span "HOW TO MAKE ETHICAL FASHION?" at bounding box center [672, 296] width 484 height 40
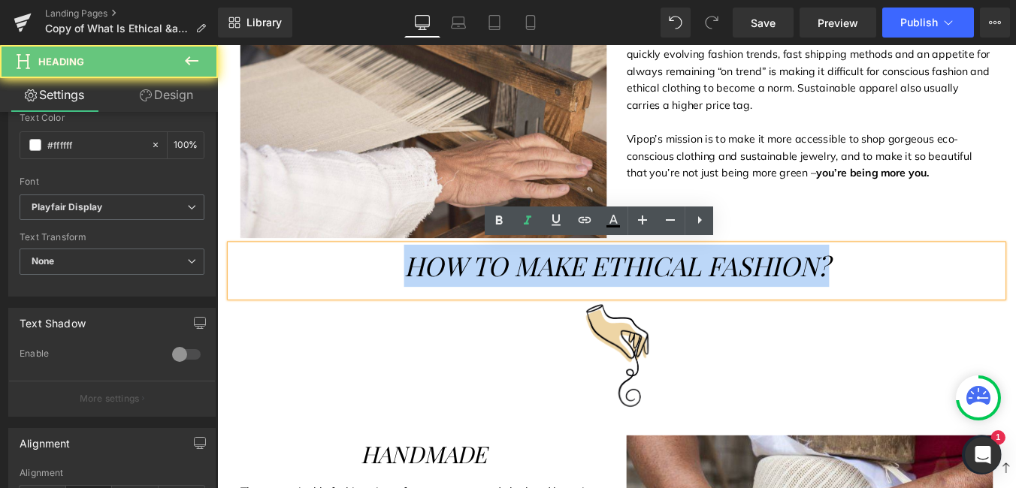
click at [542, 286] on span "HOW TO MAKE ETHICAL FASHION?" at bounding box center [672, 296] width 484 height 40
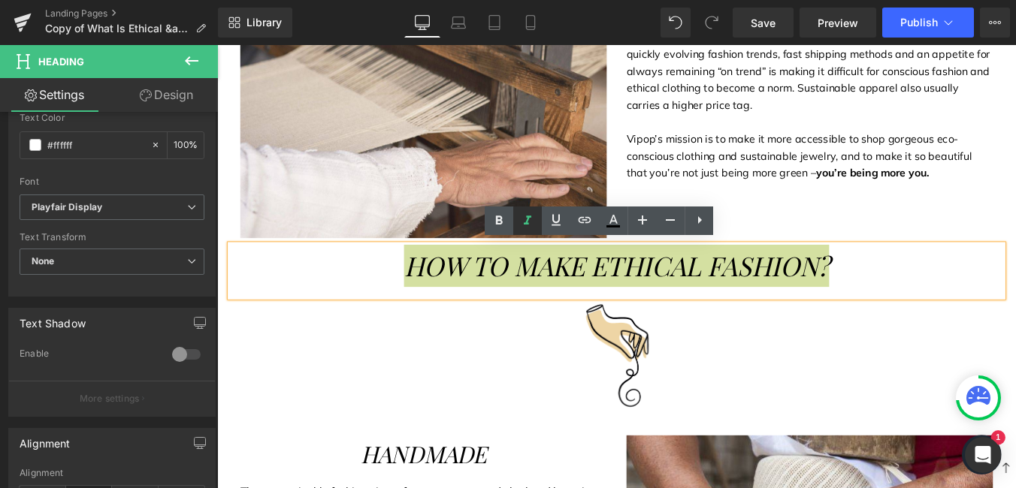
click at [0, 0] on icon at bounding box center [0, 0] width 0 height 0
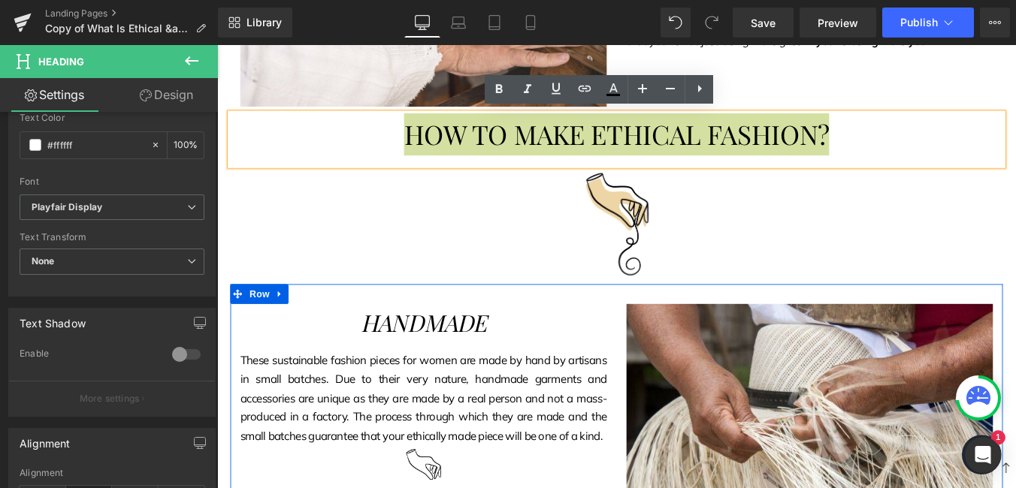
scroll to position [1476, 0]
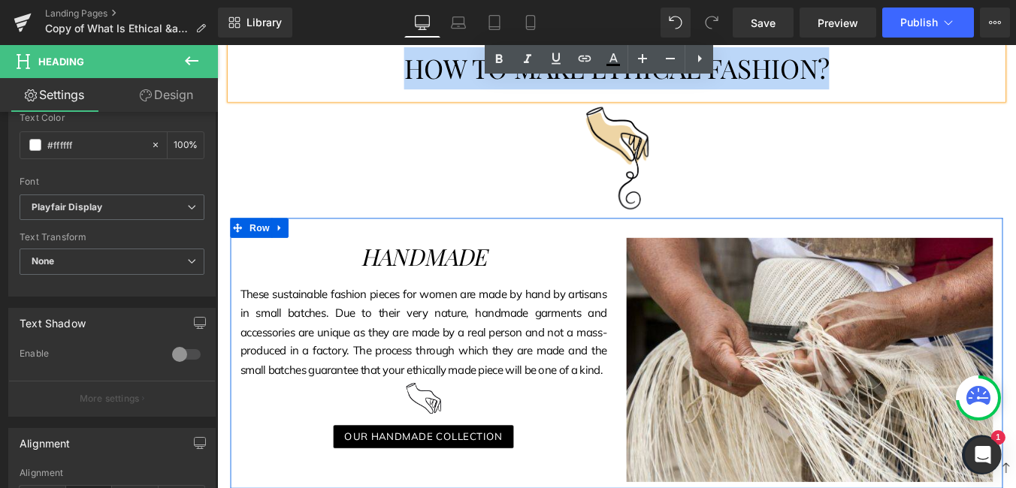
click at [530, 373] on span "These sustainable fashion pieces for women are made by hand by artisans in smal…" at bounding box center [451, 371] width 417 height 103
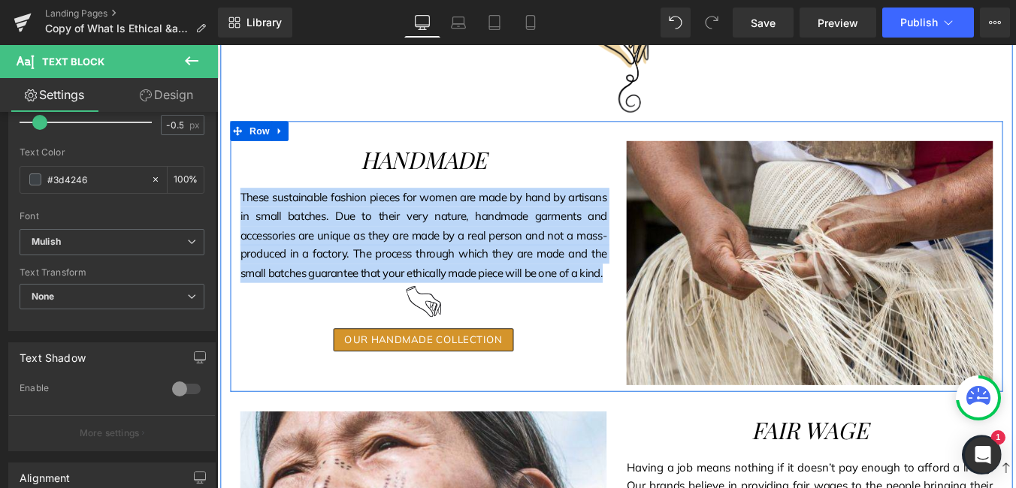
scroll to position [1702, 0]
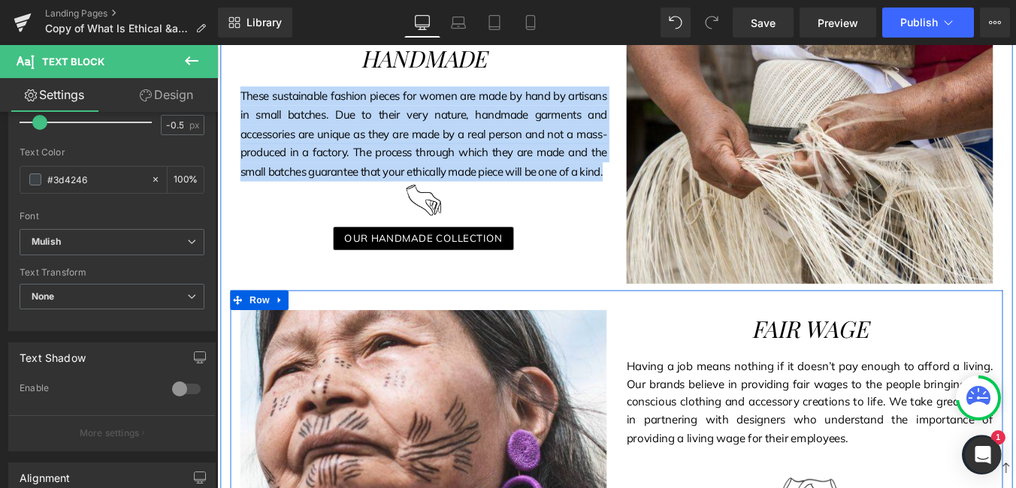
click at [734, 414] on p "Having a job means nothing if it doesn’t pay enough to afford a living. Our bra…" at bounding box center [891, 451] width 417 height 102
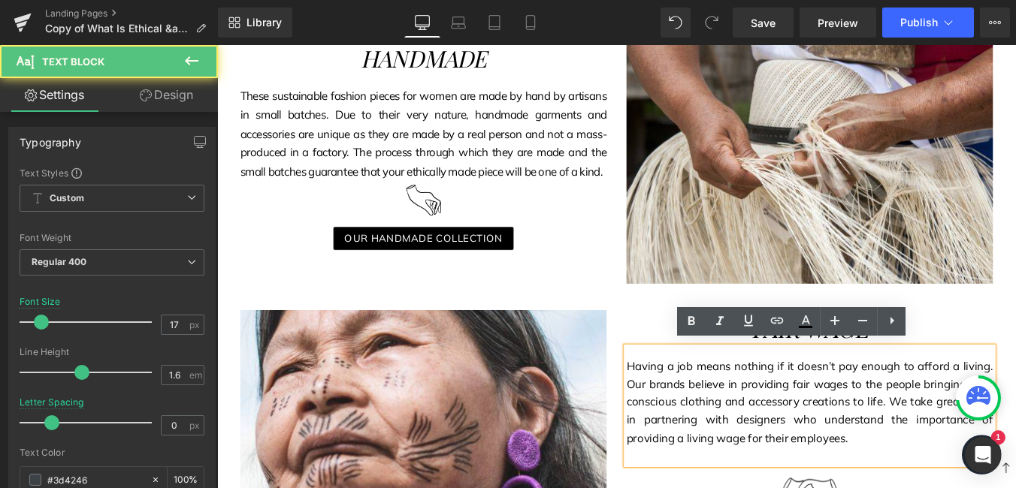
click at [728, 425] on span "Having a job means nothing if it doesn’t pay enough to afford a living. Our bra…" at bounding box center [891, 452] width 417 height 98
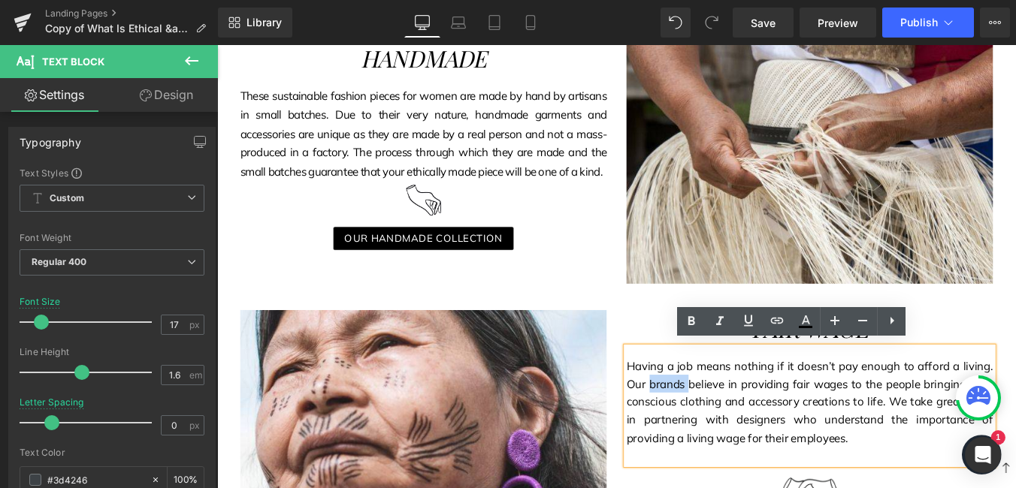
click at [728, 425] on span "Having a job means nothing if it doesn’t pay enough to afford a living. Our bra…" at bounding box center [891, 452] width 417 height 98
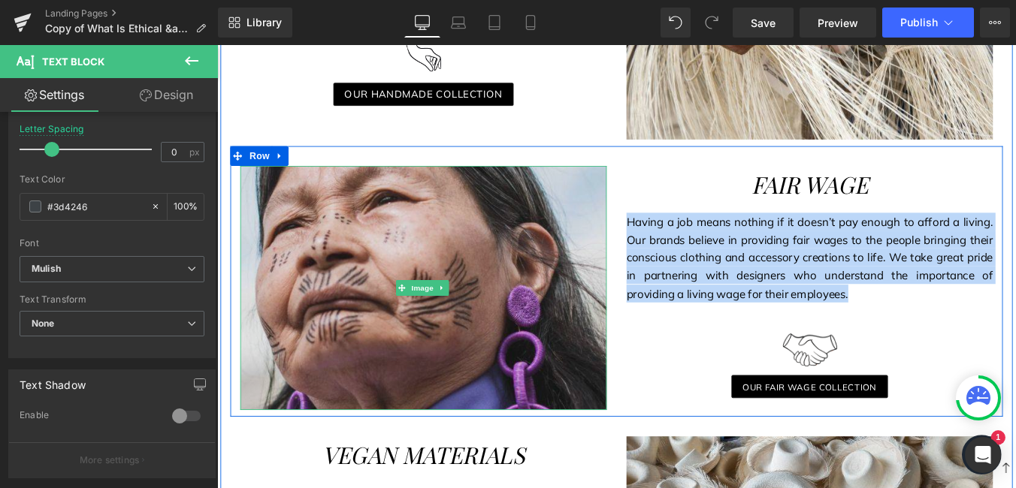
scroll to position [2077, 0]
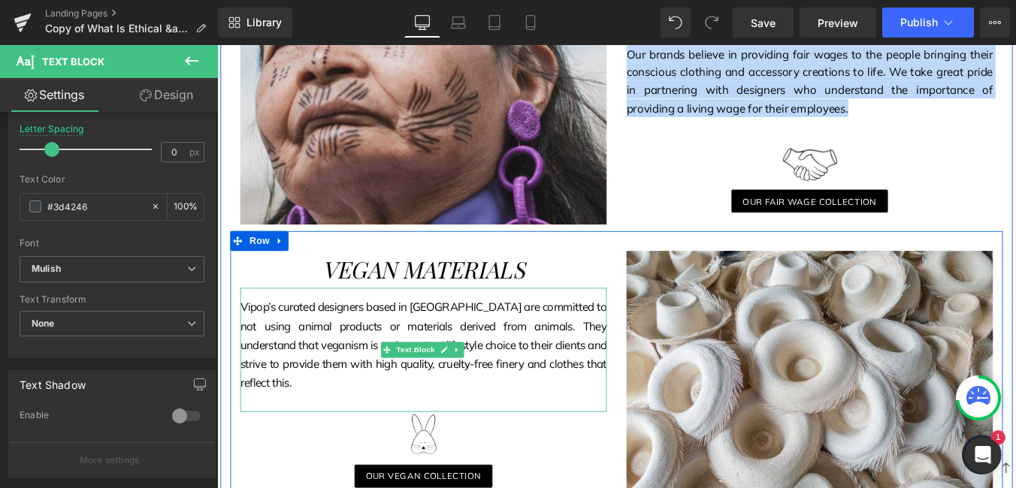
click at [512, 376] on span "Vipop’s curated designers based in Latin America are committed to not using ani…" at bounding box center [451, 386] width 417 height 103
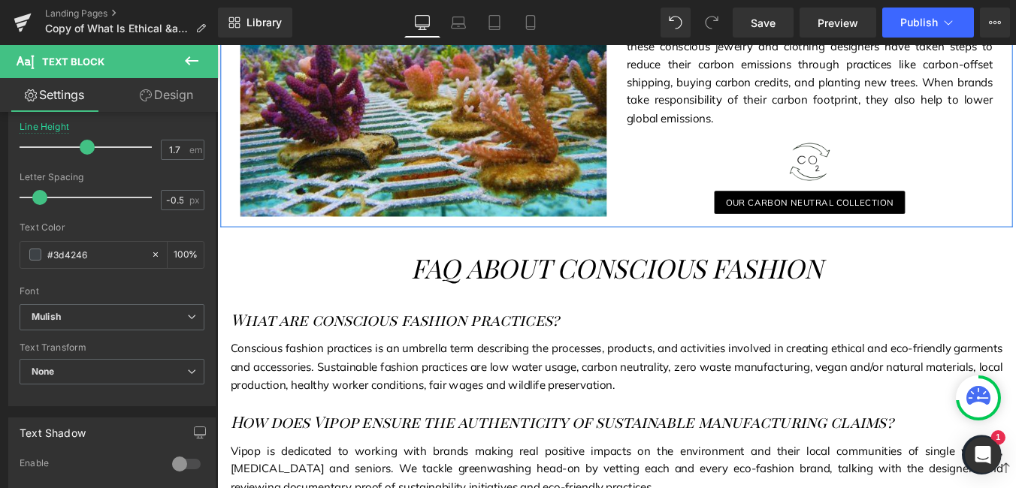
scroll to position [4707, 0]
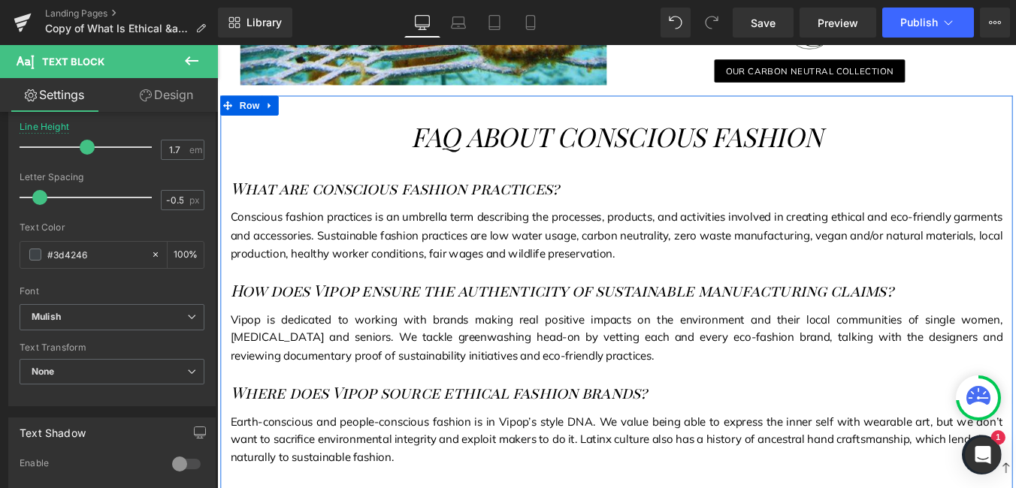
click at [560, 137] on span "FAQ ABOUT CONSCIOUS FASHION" at bounding box center [671, 149] width 468 height 40
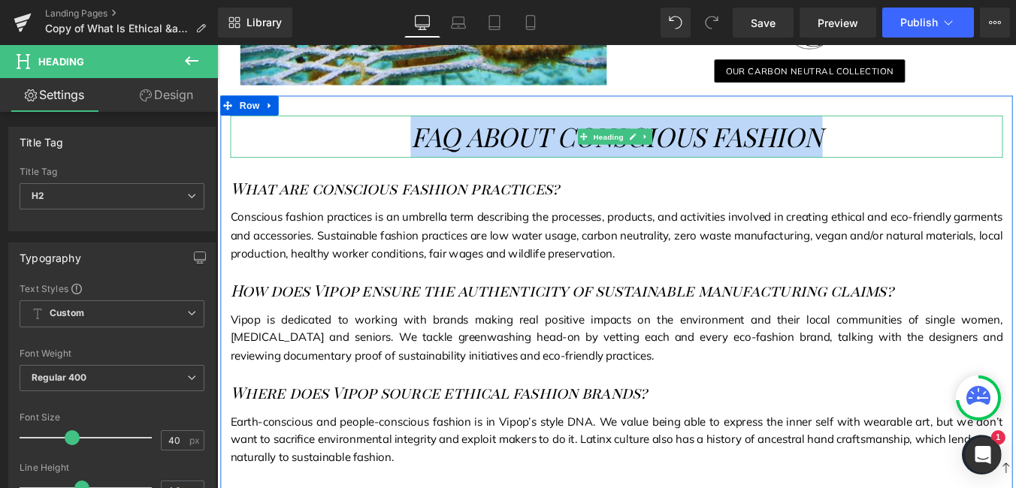
click at [509, 129] on span "FAQ ABOUT CONSCIOUS FASHION" at bounding box center [671, 149] width 468 height 40
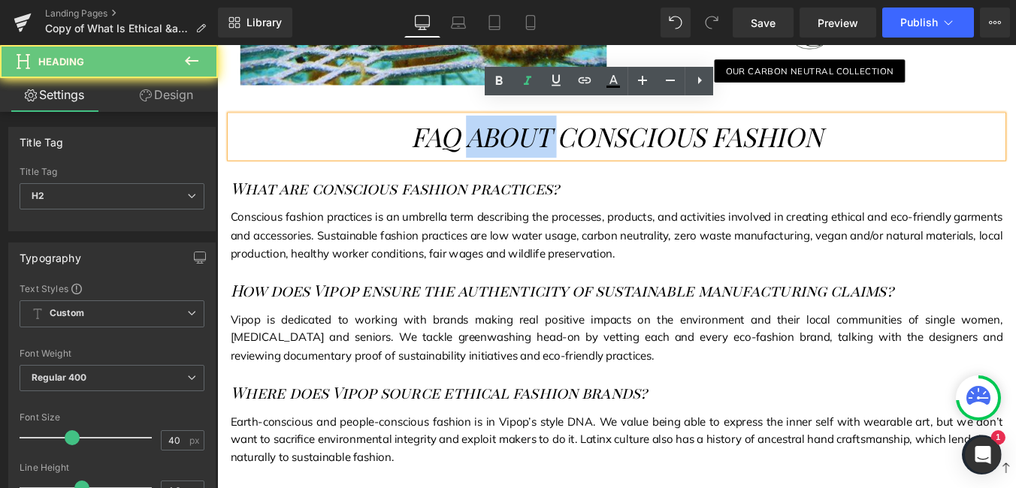
click at [509, 129] on span "FAQ ABOUT CONSCIOUS FASHION" at bounding box center [671, 149] width 468 height 40
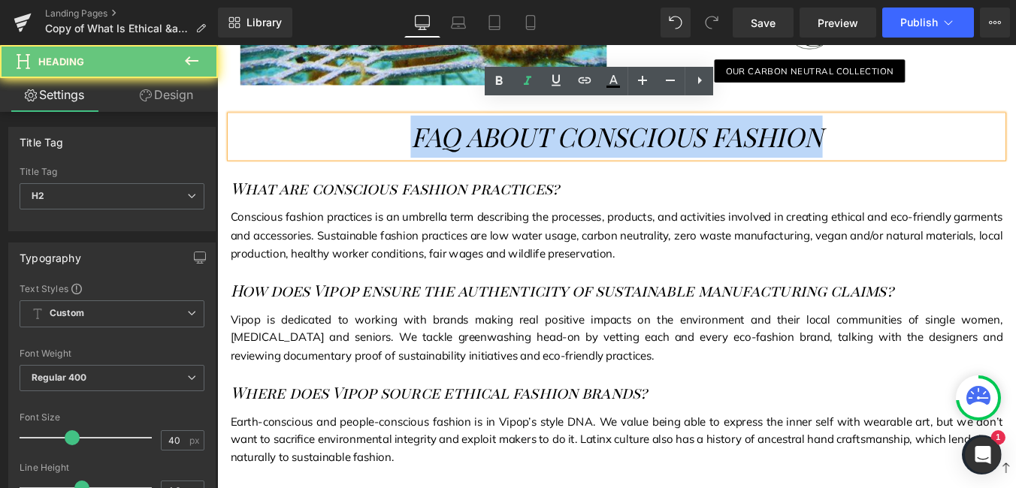
click at [509, 129] on span "FAQ ABOUT CONSCIOUS FASHION" at bounding box center [671, 149] width 468 height 40
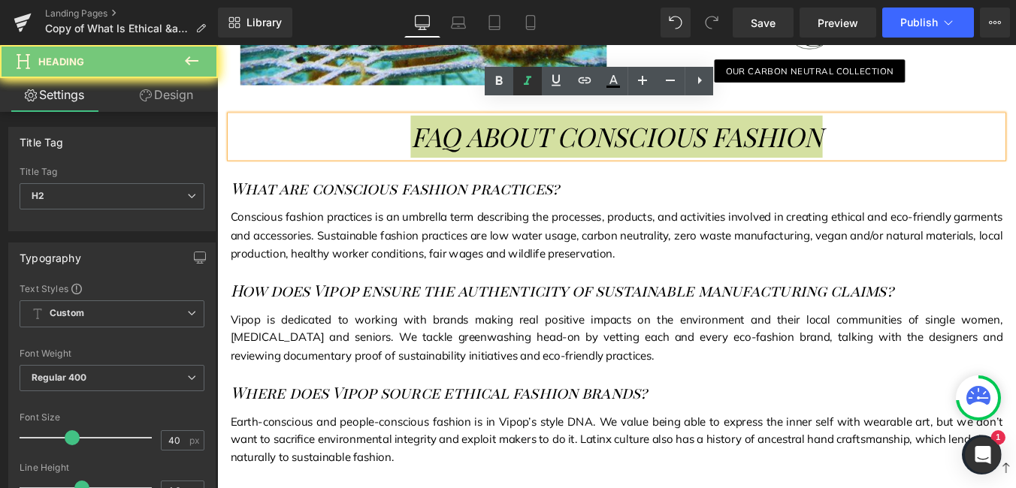
click at [0, 0] on icon at bounding box center [0, 0] width 0 height 0
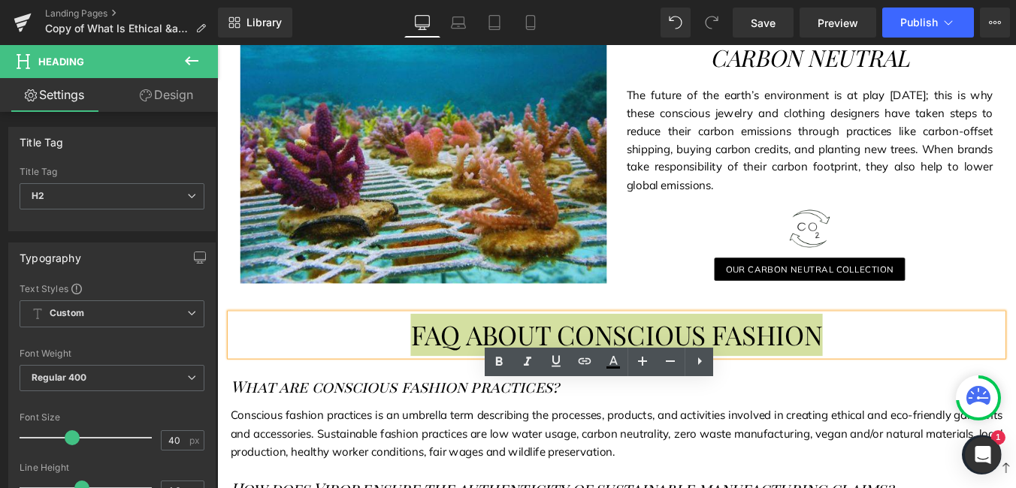
scroll to position [4031, 0]
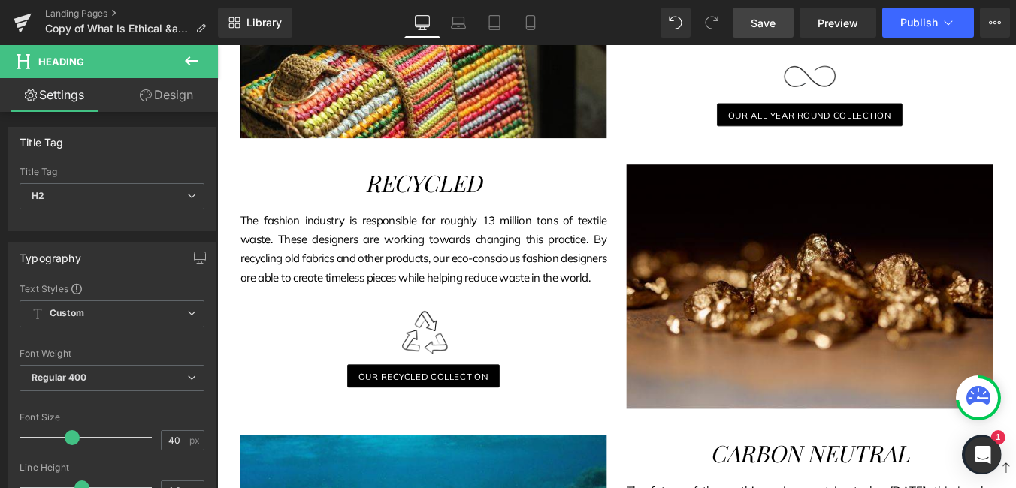
click at [758, 24] on span "Save" at bounding box center [763, 23] width 25 height 16
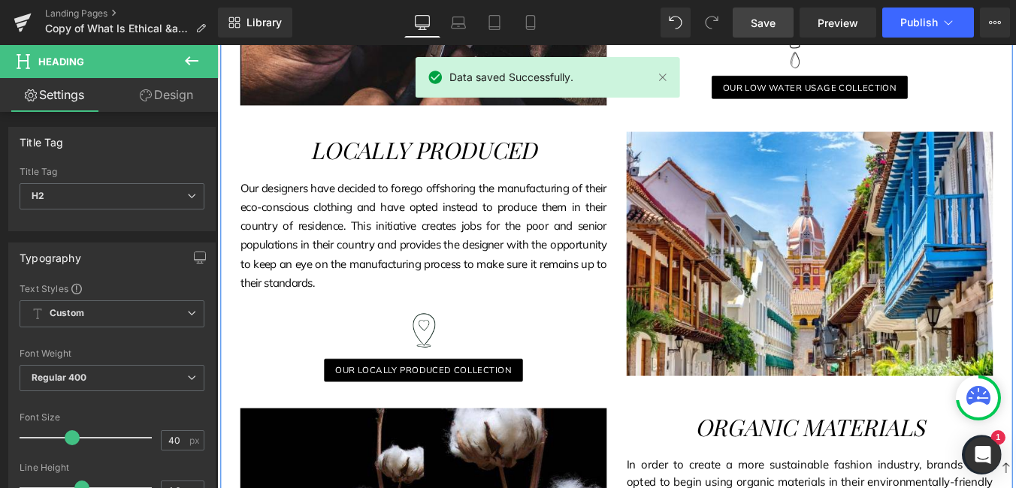
scroll to position [2453, 0]
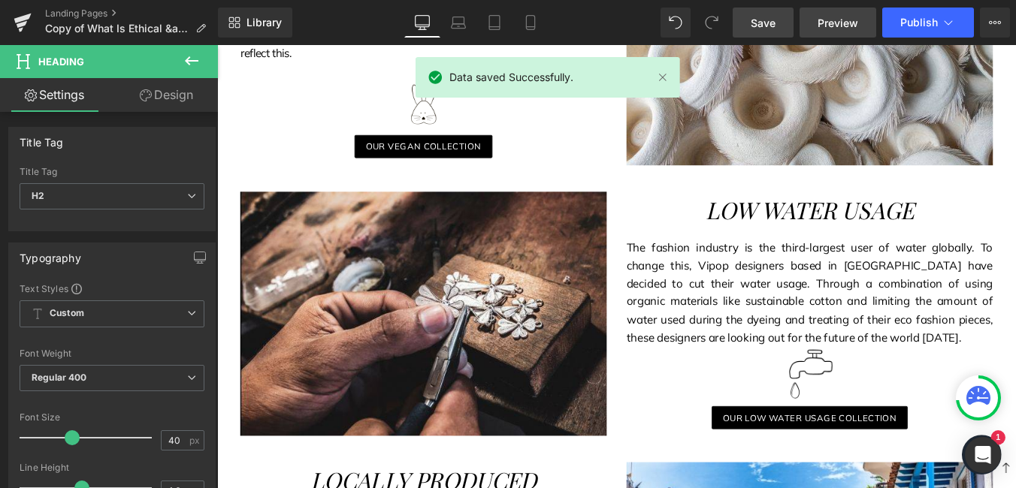
click at [847, 27] on span "Preview" at bounding box center [837, 23] width 41 height 16
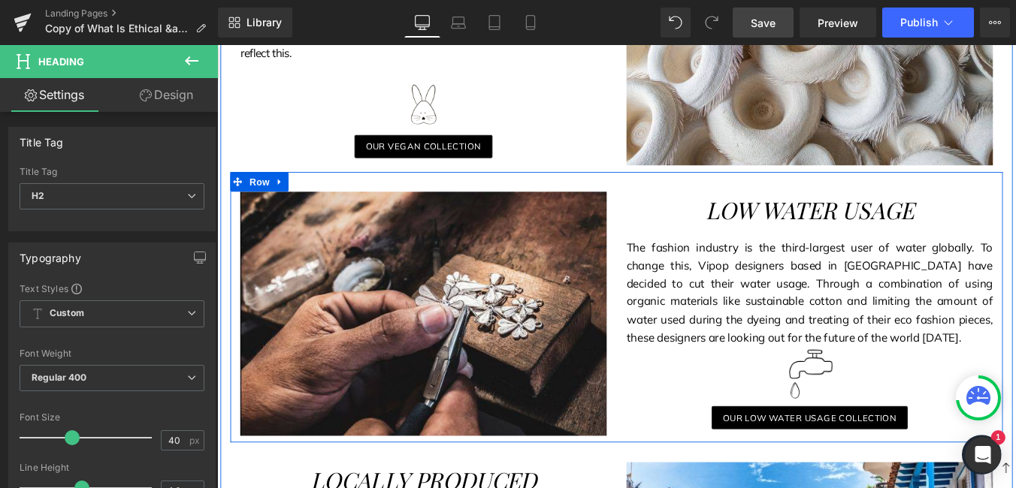
scroll to position [2153, 0]
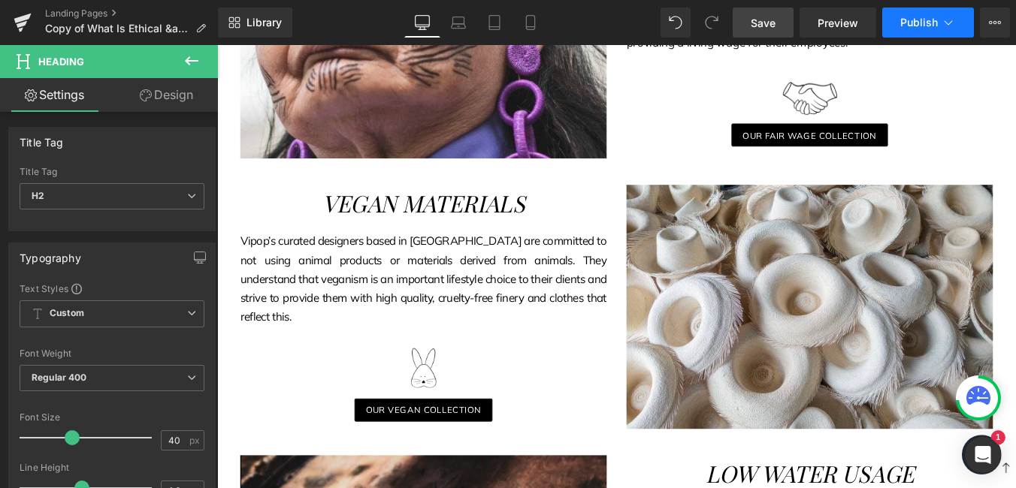
click at [912, 26] on span "Publish" at bounding box center [919, 23] width 38 height 12
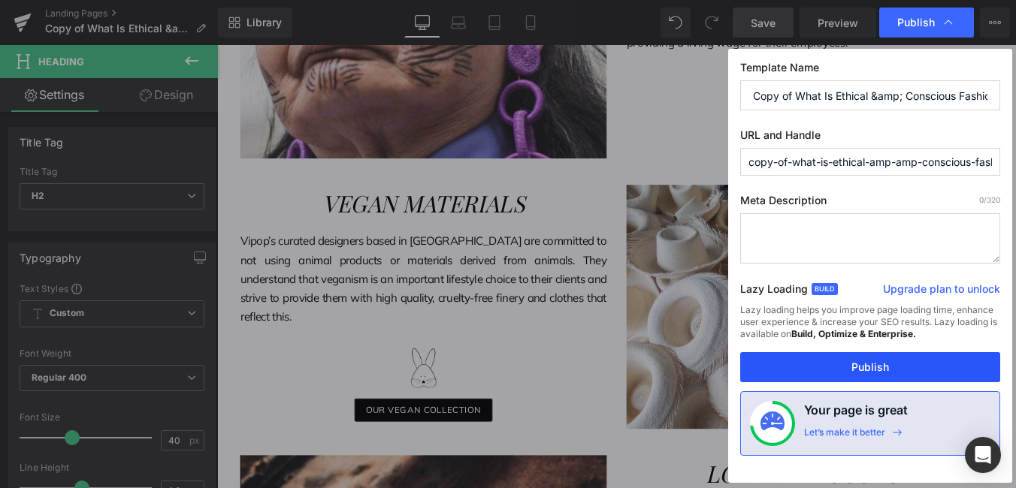
click at [900, 375] on button "Publish" at bounding box center [870, 367] width 260 height 30
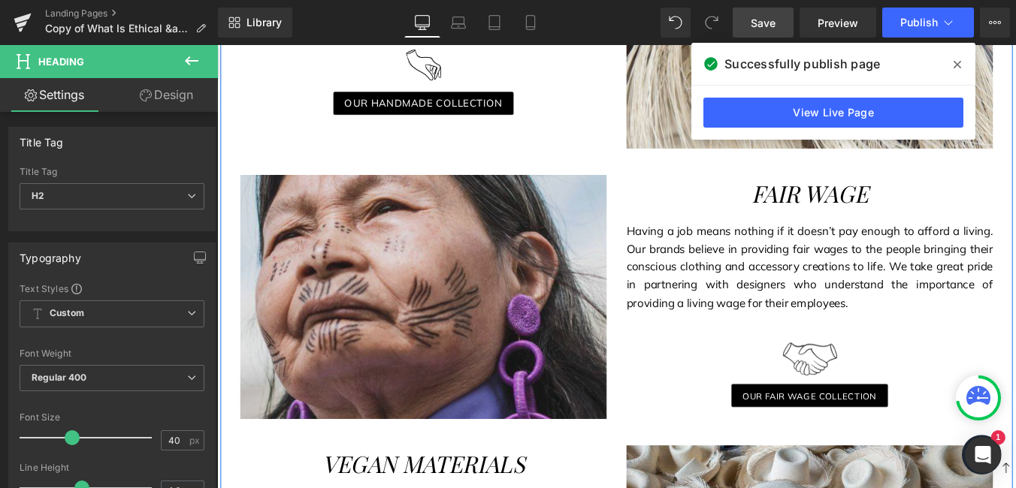
scroll to position [1777, 0]
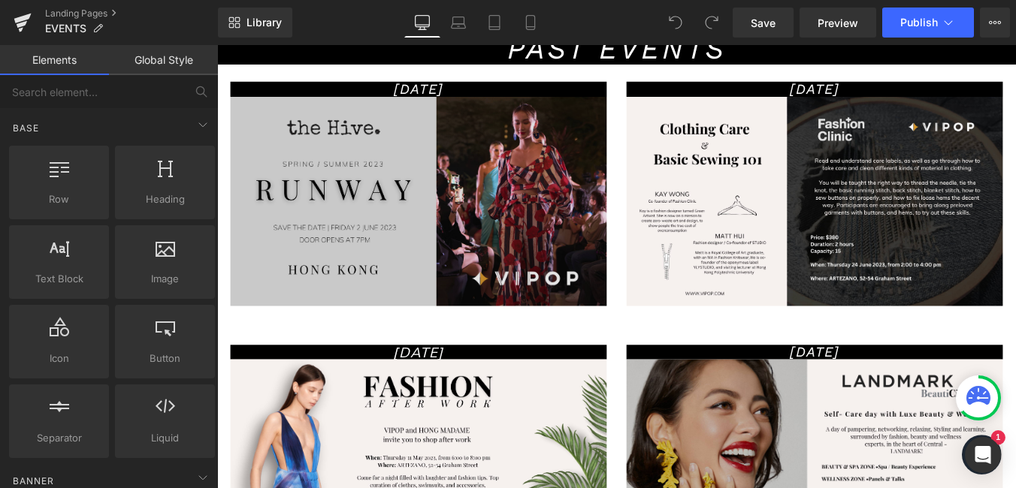
scroll to position [376, 0]
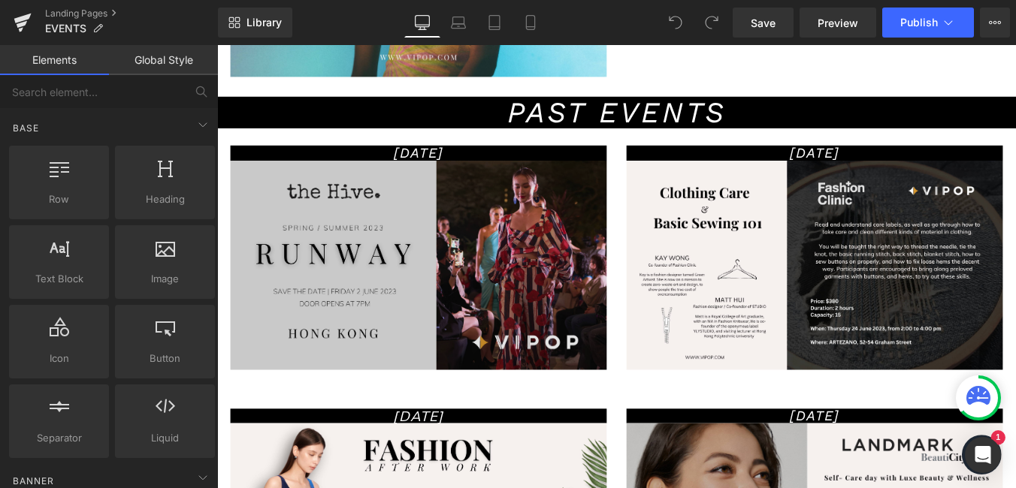
click at [395, 251] on img at bounding box center [446, 296] width 428 height 238
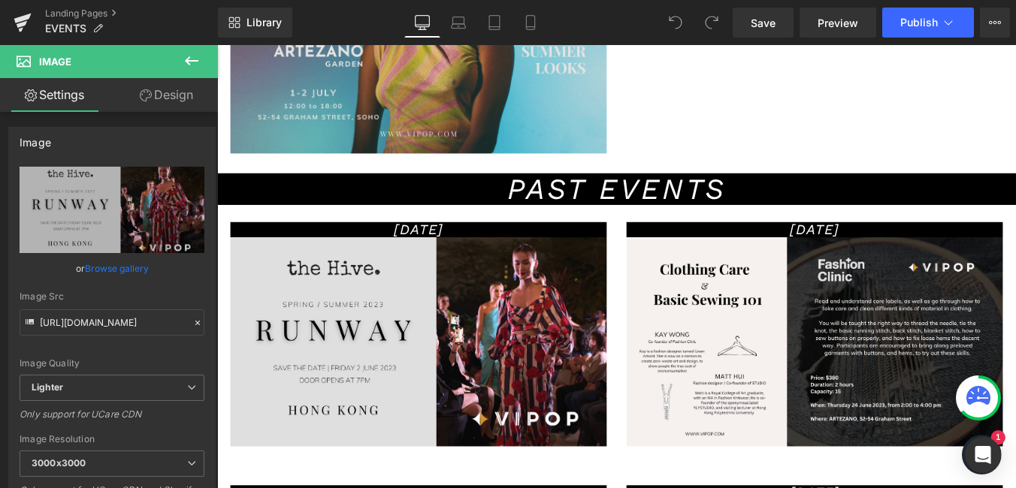
scroll to position [150, 0]
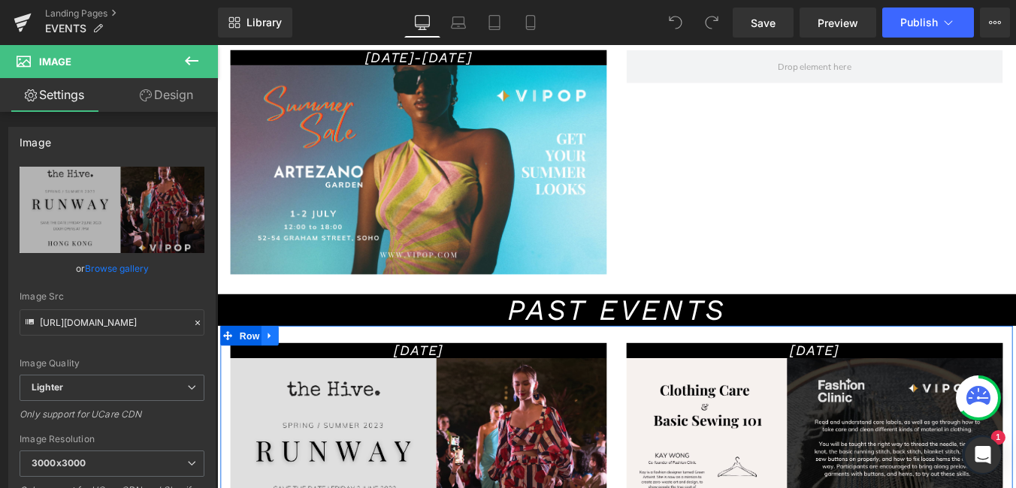
click at [273, 372] on link at bounding box center [277, 376] width 20 height 23
click at [292, 379] on icon at bounding box center [297, 376] width 11 height 11
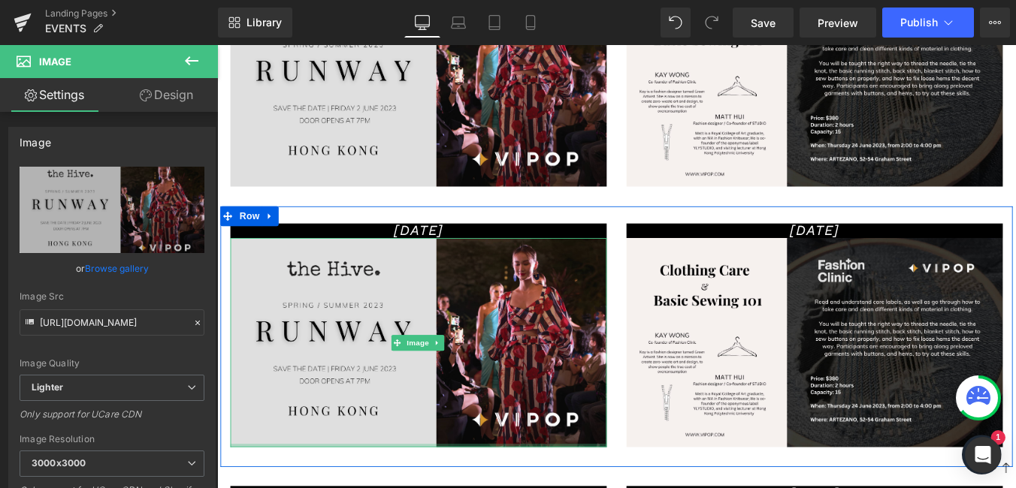
scroll to position [485, 0]
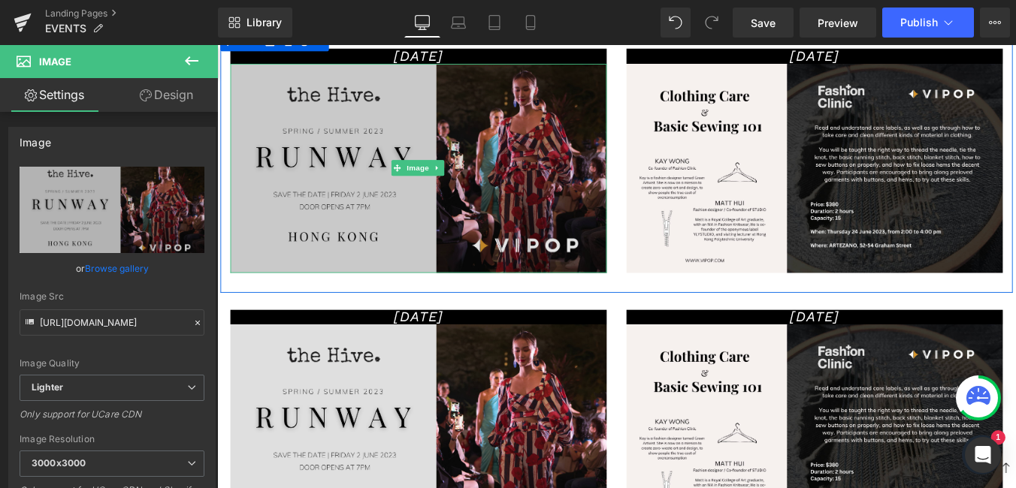
click at [432, 238] on img at bounding box center [446, 186] width 428 height 238
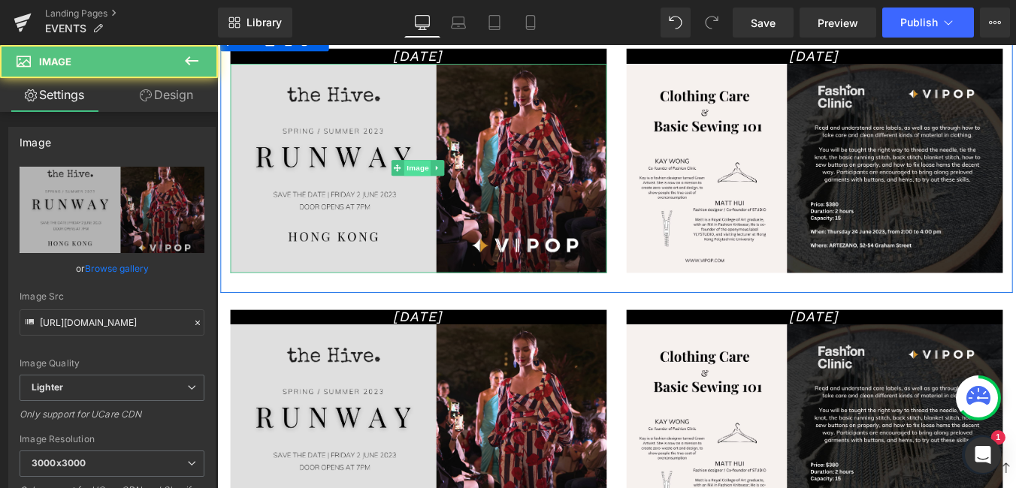
click at [438, 184] on span "Image" at bounding box center [446, 186] width 32 height 18
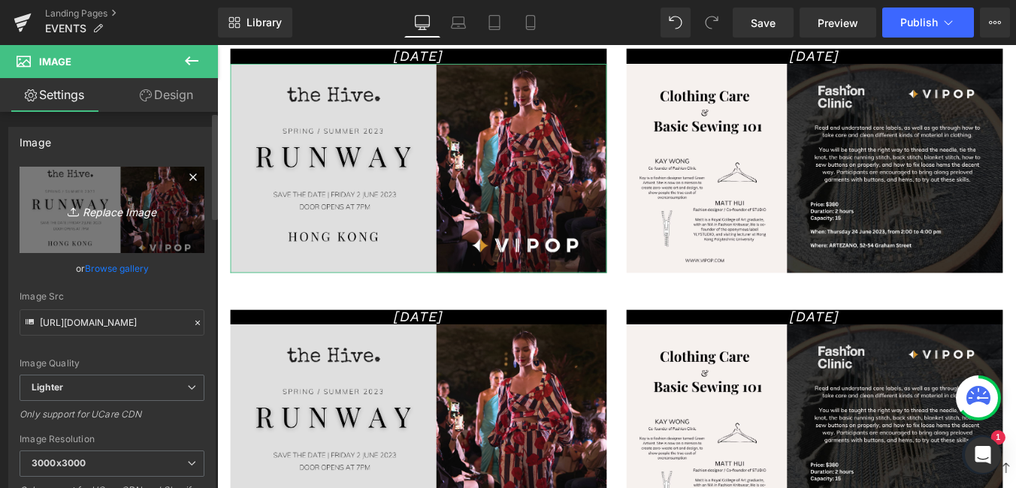
click at [119, 208] on icon "Replace Image" at bounding box center [112, 210] width 120 height 19
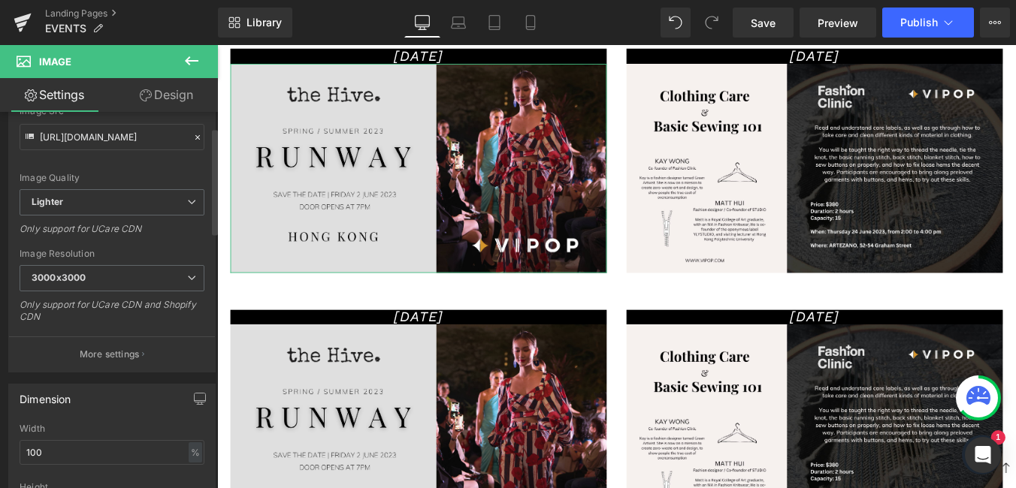
scroll to position [0, 0]
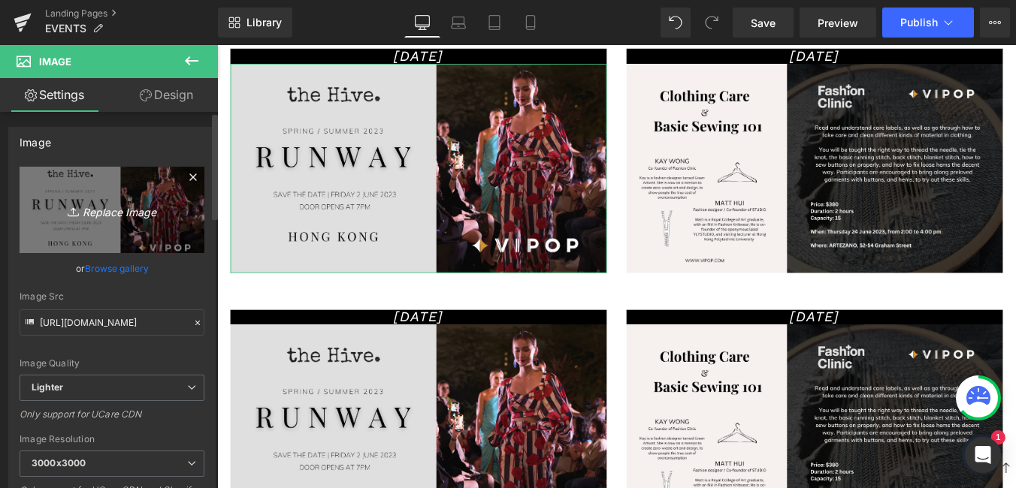
click at [153, 189] on link "Replace Image" at bounding box center [112, 210] width 185 height 86
click at [54, 187] on link "Replace Image" at bounding box center [112, 210] width 185 height 86
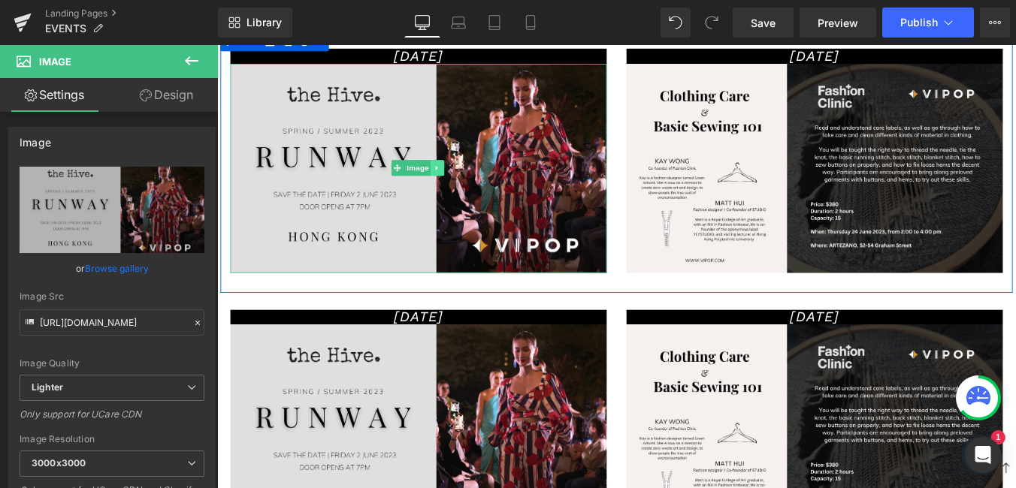
click at [466, 189] on icon at bounding box center [467, 185] width 2 height 5
click at [445, 188] on link at bounding box center [445, 186] width 16 height 18
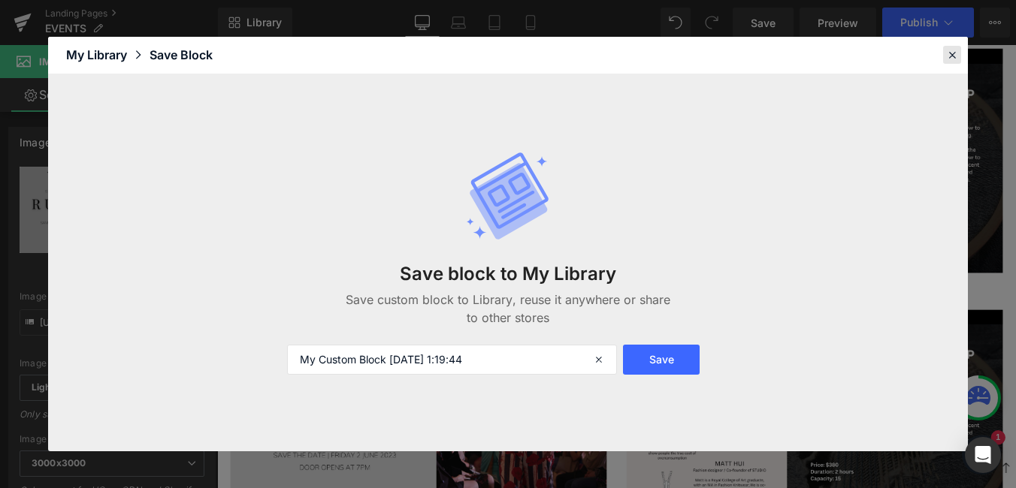
drag, startPoint x: 944, startPoint y: 59, endPoint x: 825, endPoint y: 15, distance: 126.5
click at [944, 59] on div at bounding box center [952, 55] width 18 height 18
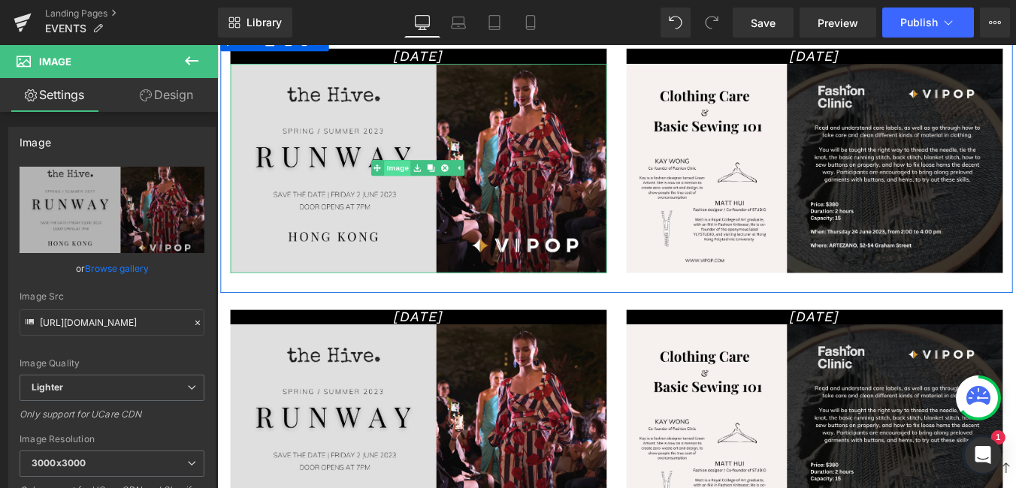
click at [423, 186] on link "Image" at bounding box center [414, 186] width 47 height 18
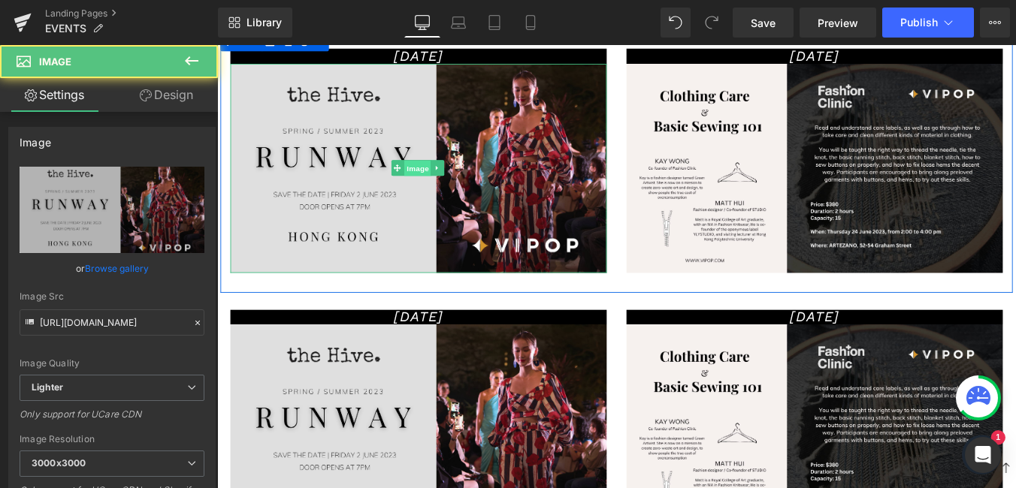
click at [441, 188] on span "Image" at bounding box center [446, 186] width 32 height 18
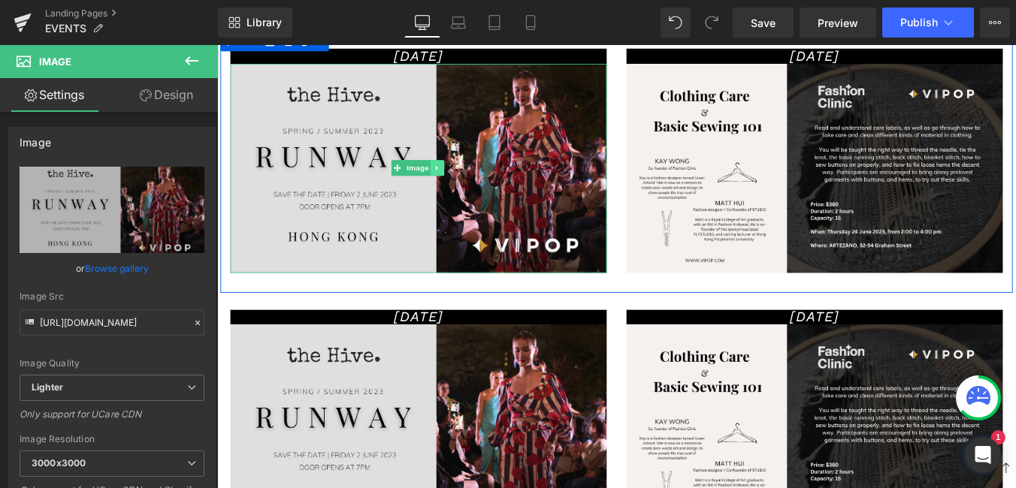
click at [464, 189] on icon at bounding box center [468, 185] width 8 height 9
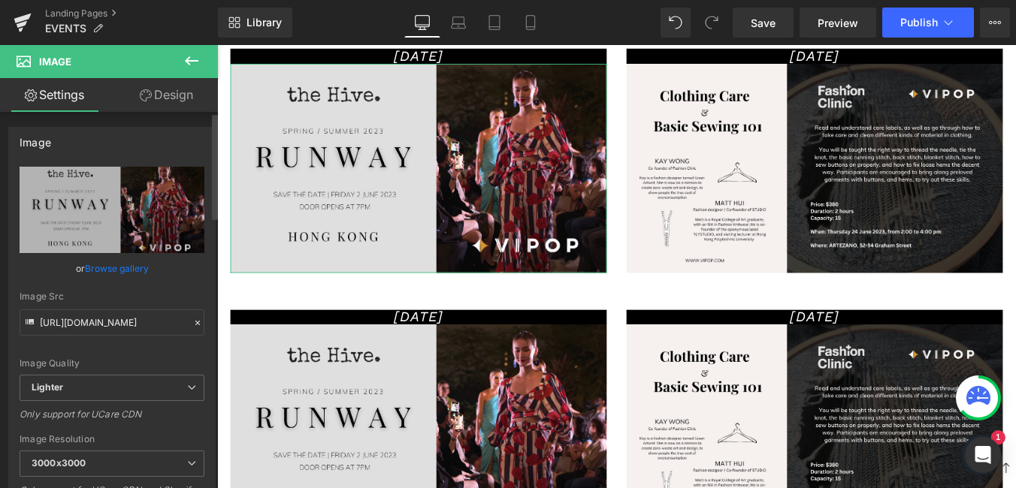
click at [158, 147] on div "Image" at bounding box center [112, 142] width 206 height 29
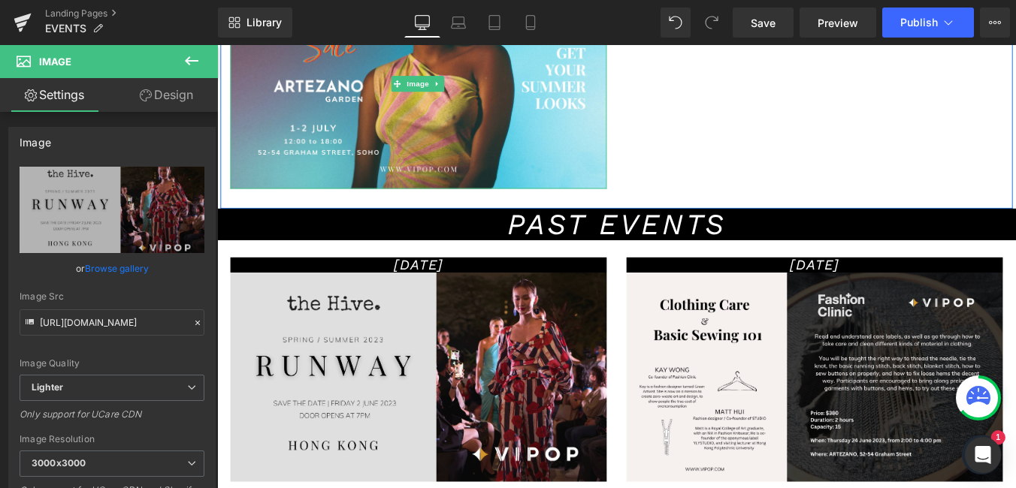
scroll to position [335, 0]
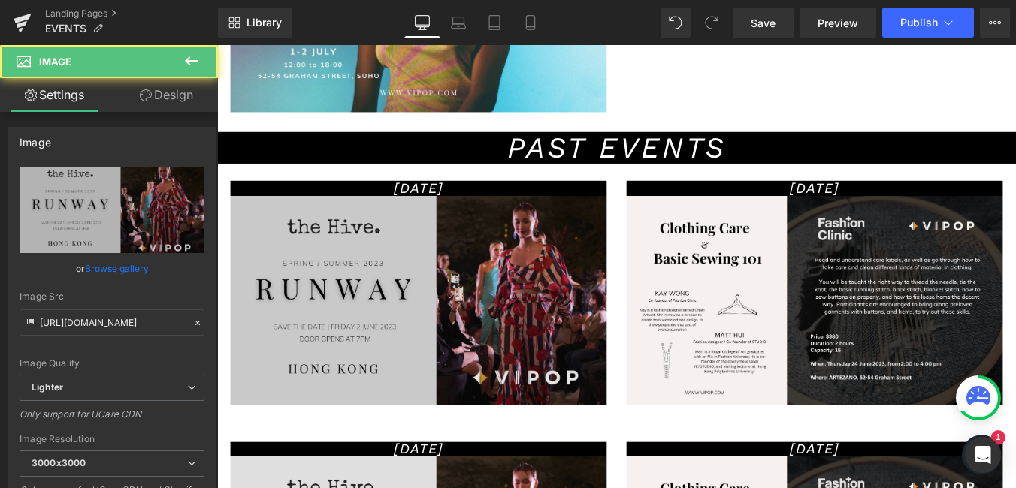
click at [632, 250] on img at bounding box center [446, 336] width 428 height 238
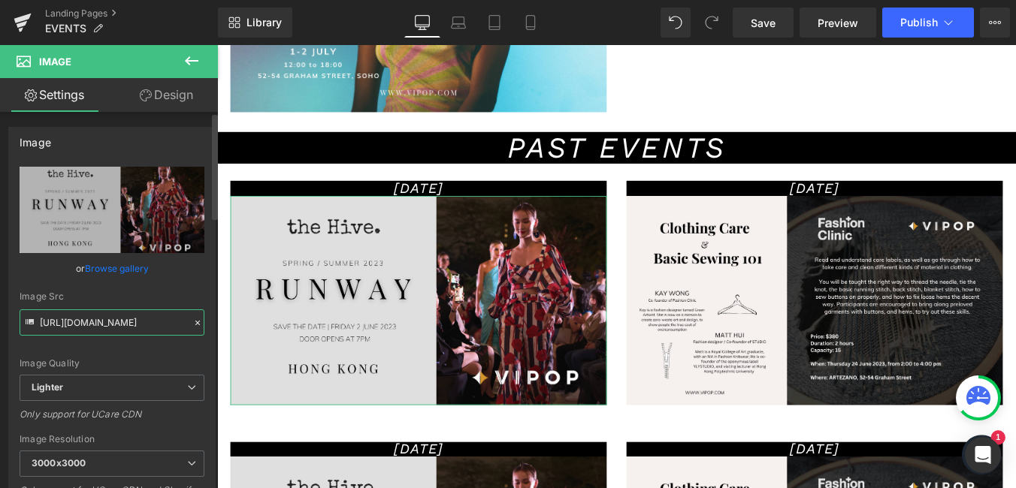
click at [113, 324] on input "[URL][DOMAIN_NAME]" at bounding box center [112, 323] width 185 height 26
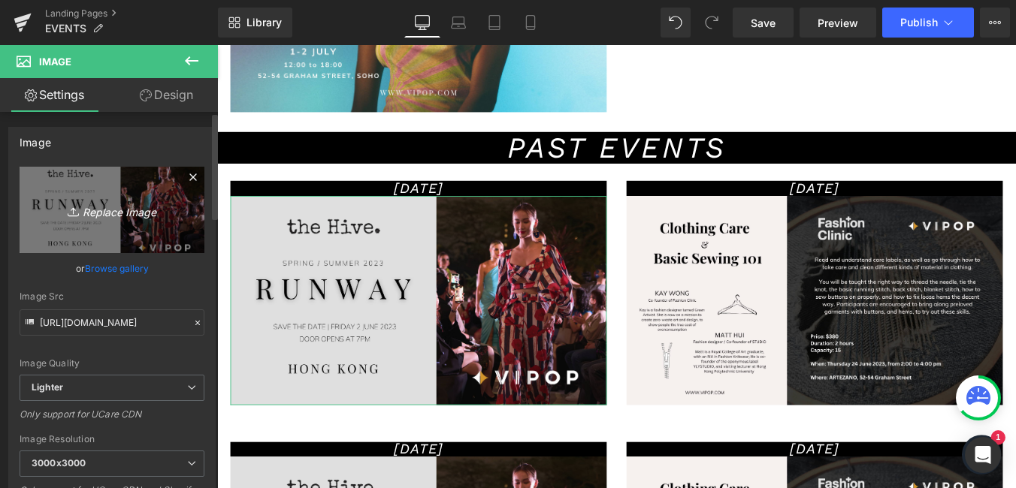
drag, startPoint x: 121, startPoint y: 237, endPoint x: 95, endPoint y: 236, distance: 26.3
click at [95, 236] on link "Replace Image" at bounding box center [112, 210] width 185 height 86
drag, startPoint x: 108, startPoint y: 228, endPoint x: 96, endPoint y: 236, distance: 14.6
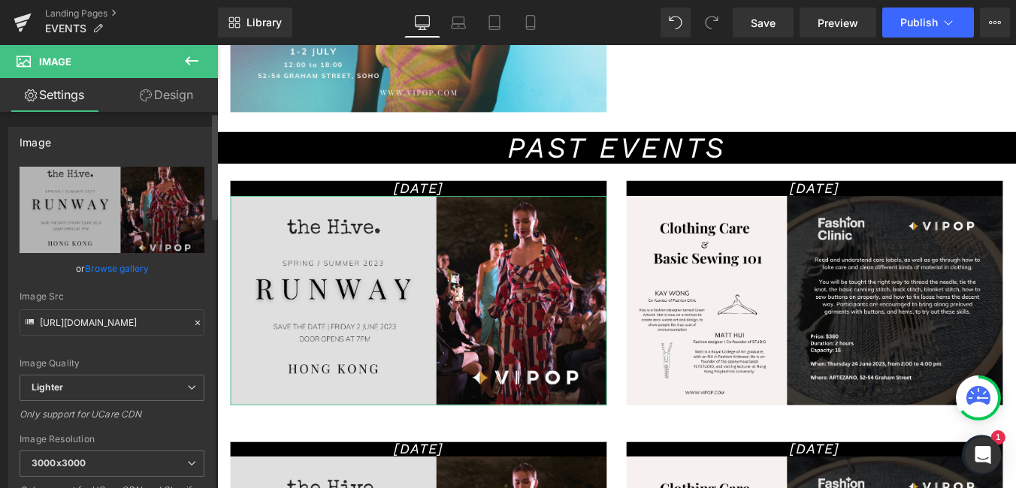
click at [134, 266] on link "Browse gallery" at bounding box center [117, 268] width 64 height 26
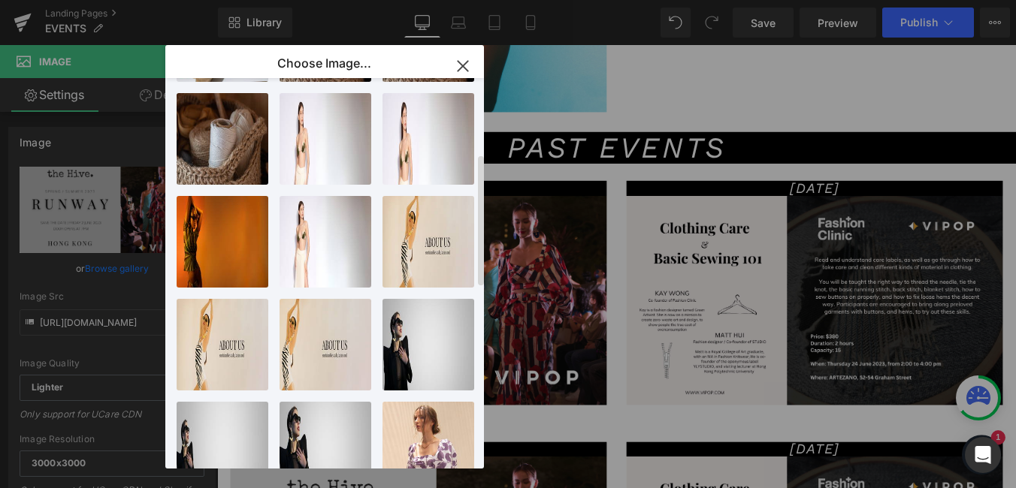
scroll to position [0, 0]
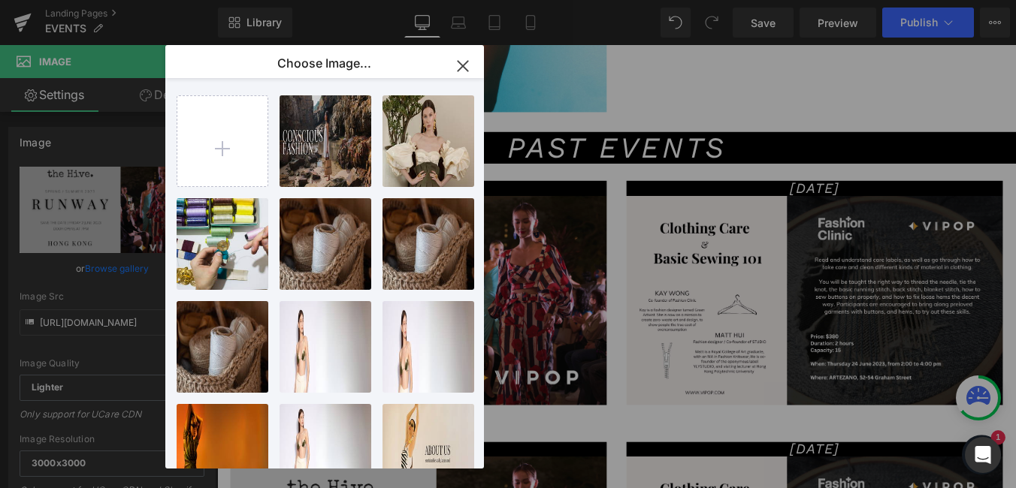
click at [470, 63] on icon "button" at bounding box center [463, 66] width 24 height 24
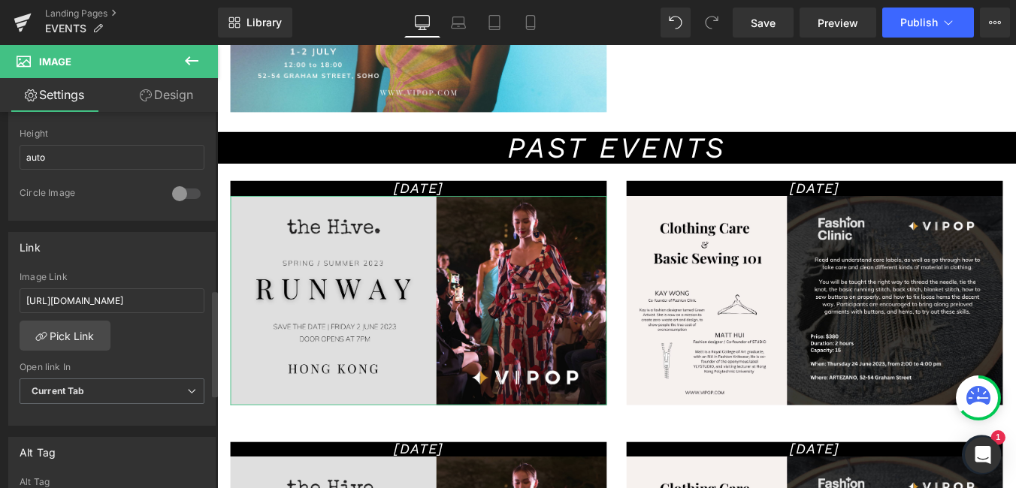
scroll to position [676, 0]
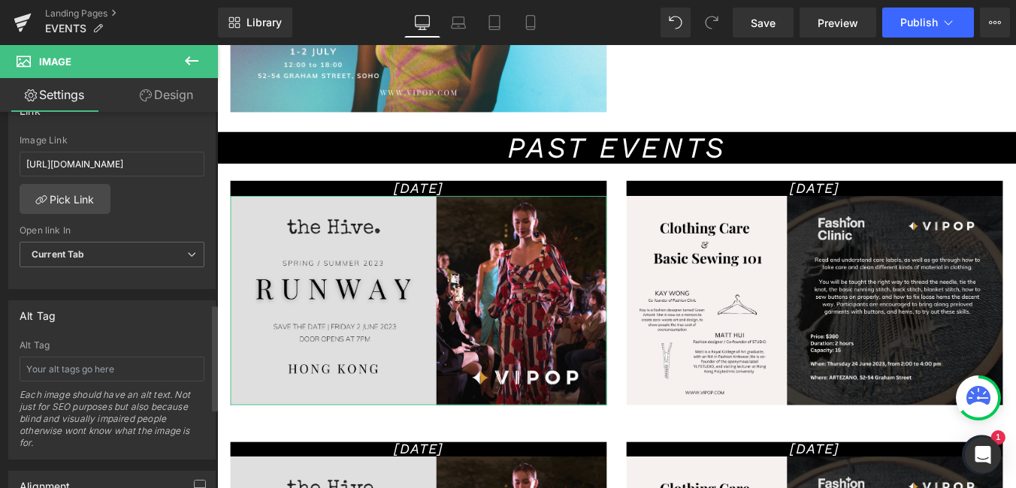
click at [168, 150] on div "Image Link [URL][DOMAIN_NAME]" at bounding box center [112, 159] width 185 height 49
click at [164, 168] on input "[URL][DOMAIN_NAME]" at bounding box center [112, 164] width 185 height 25
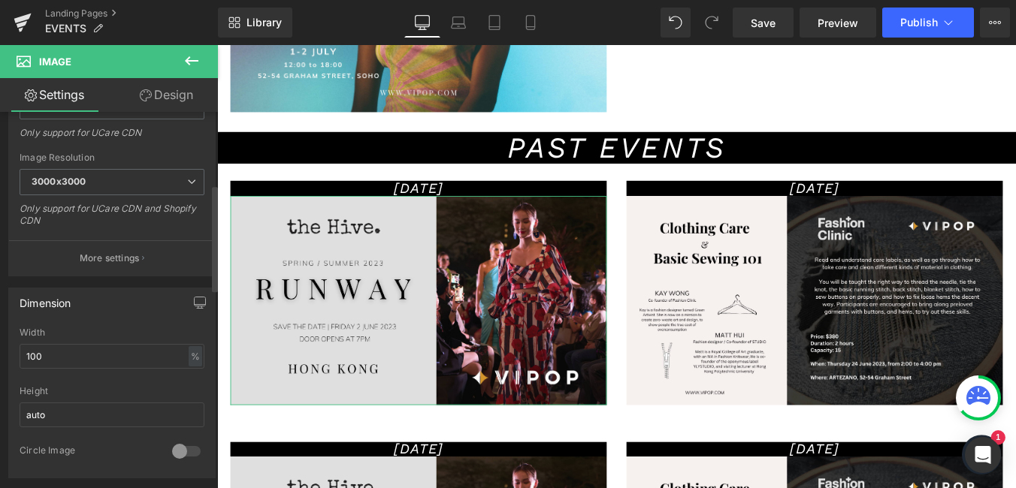
scroll to position [0, 0]
